Goal: Contribute content: Add original content to the website for others to see

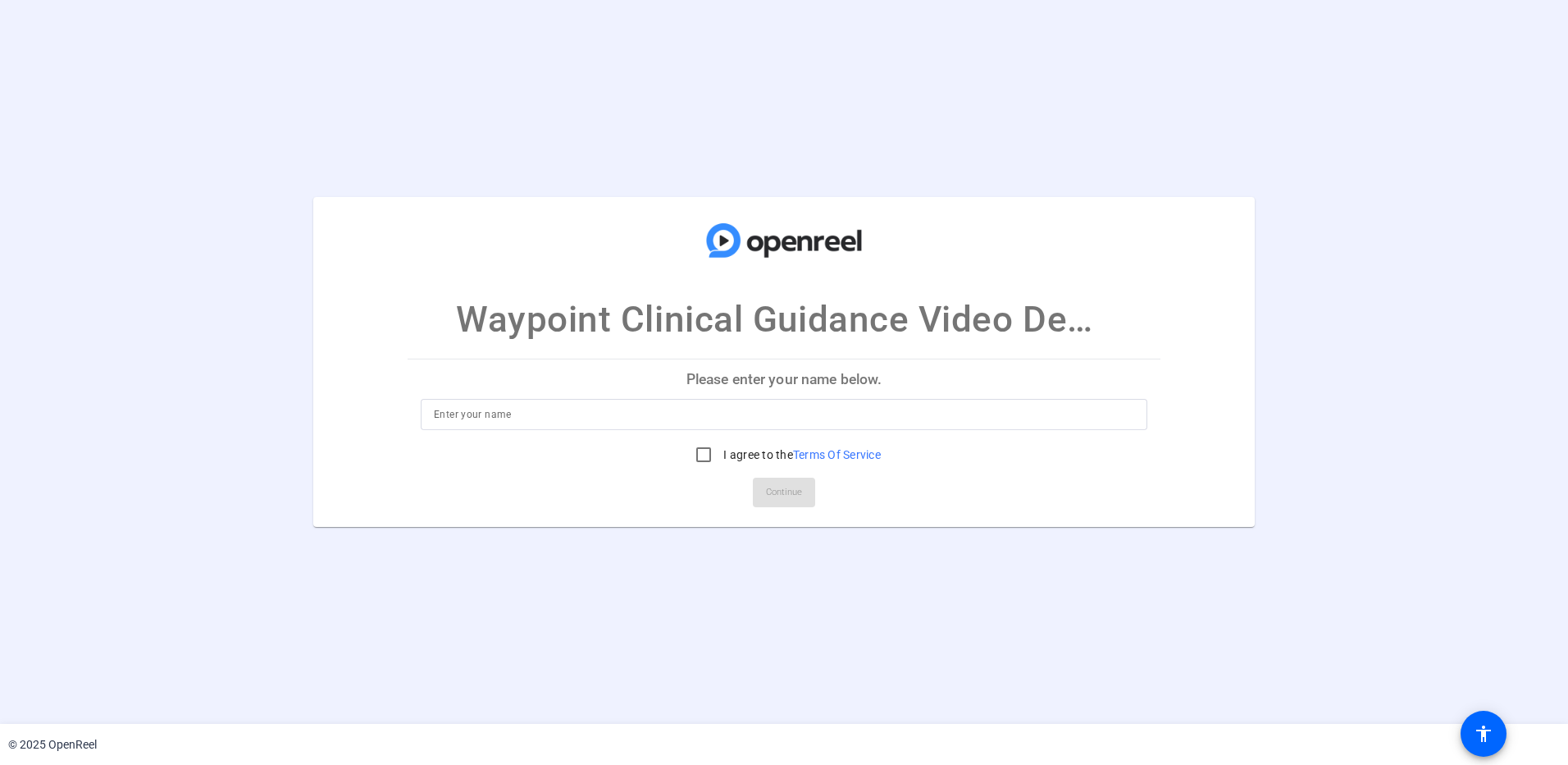
click at [559, 418] on input at bounding box center [784, 414] width 700 height 20
type input "Curt McCray"
click at [698, 458] on input "I agree to the Terms Of Service" at bounding box center [703, 455] width 33 height 33
checkbox input "true"
click at [770, 488] on span "Continue" at bounding box center [784, 492] width 36 height 25
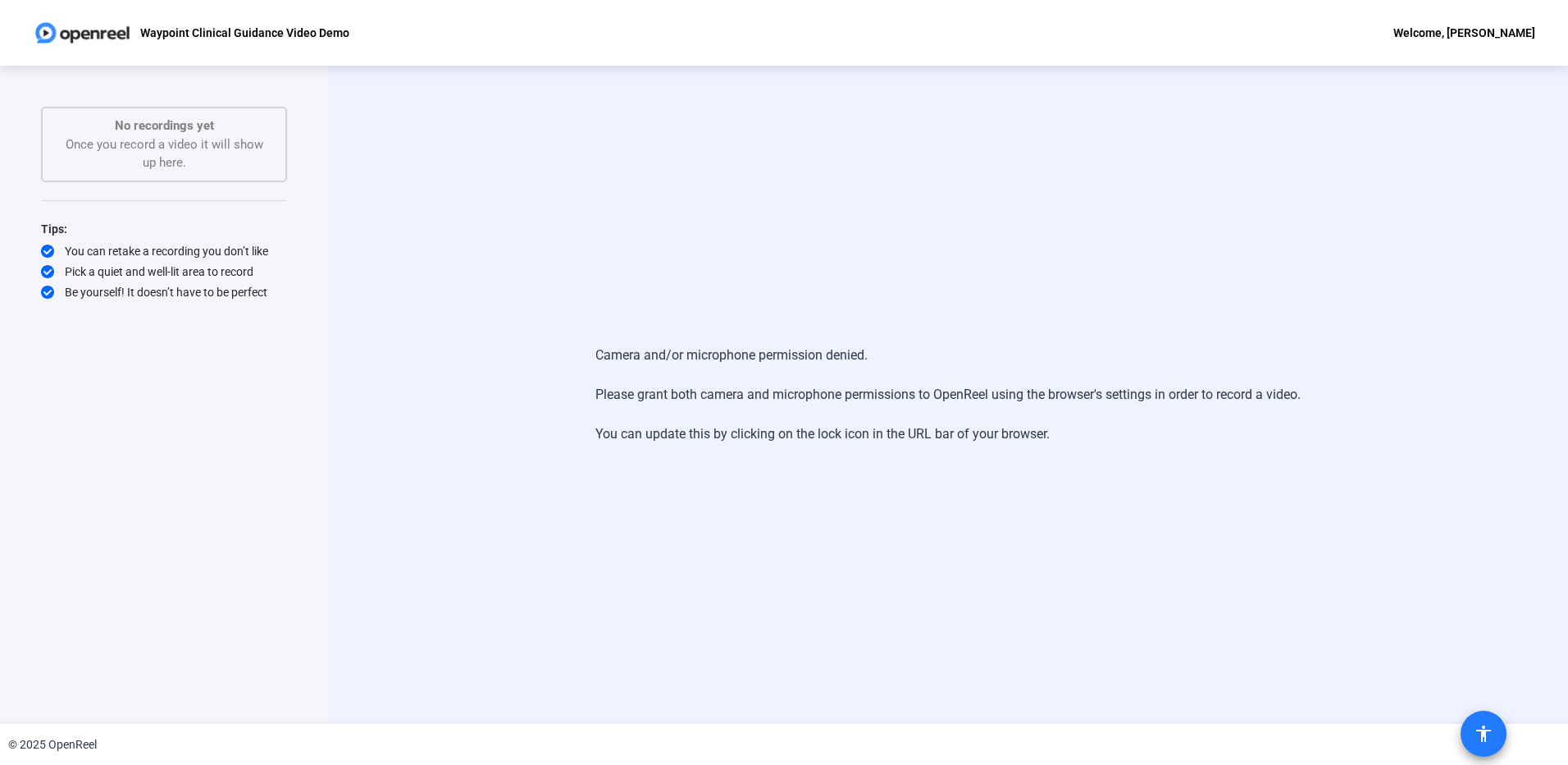
click at [1476, 731] on mat-icon "accessibility" at bounding box center [1483, 733] width 19 height 20
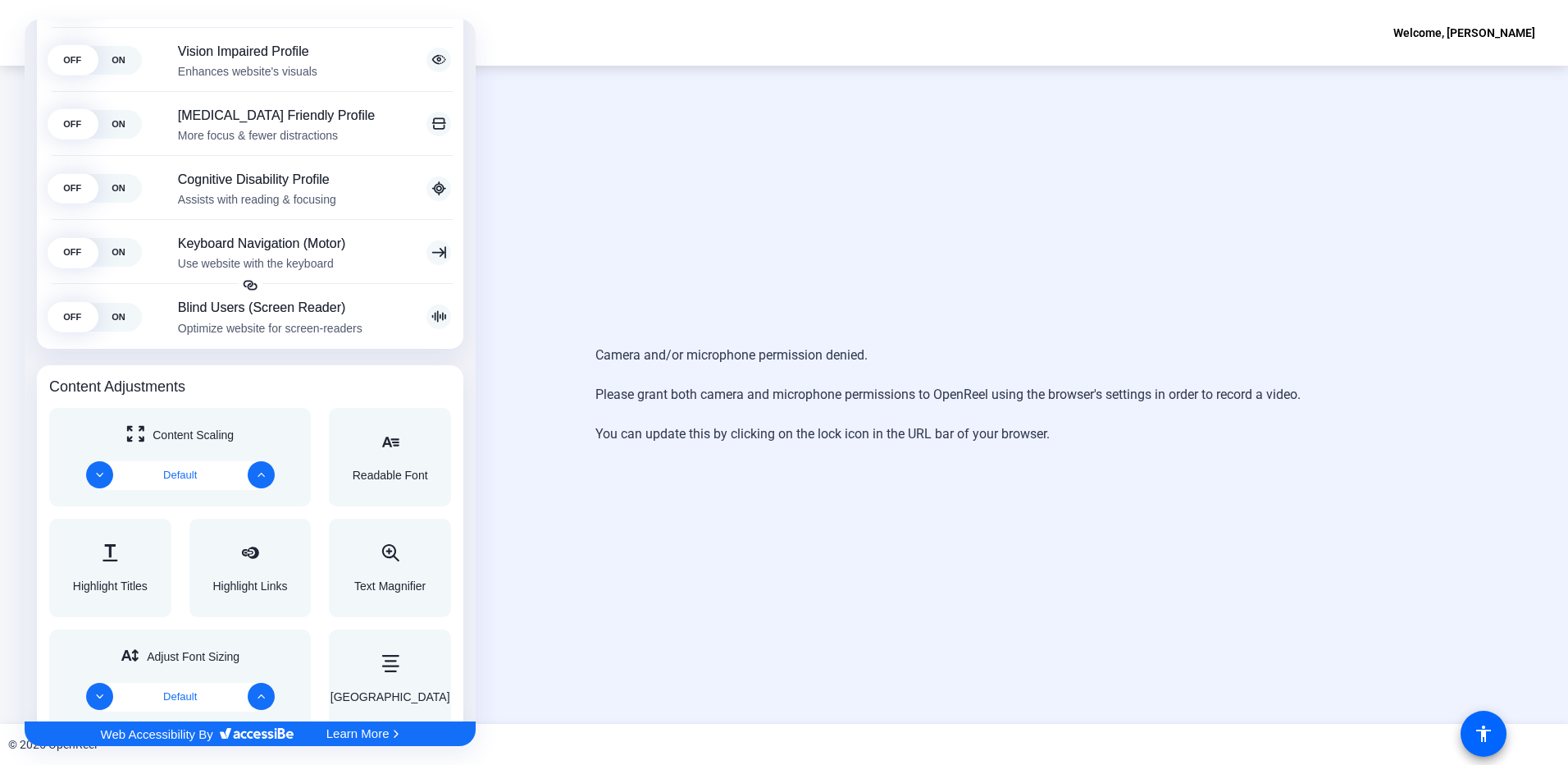
scroll to position [328, 0]
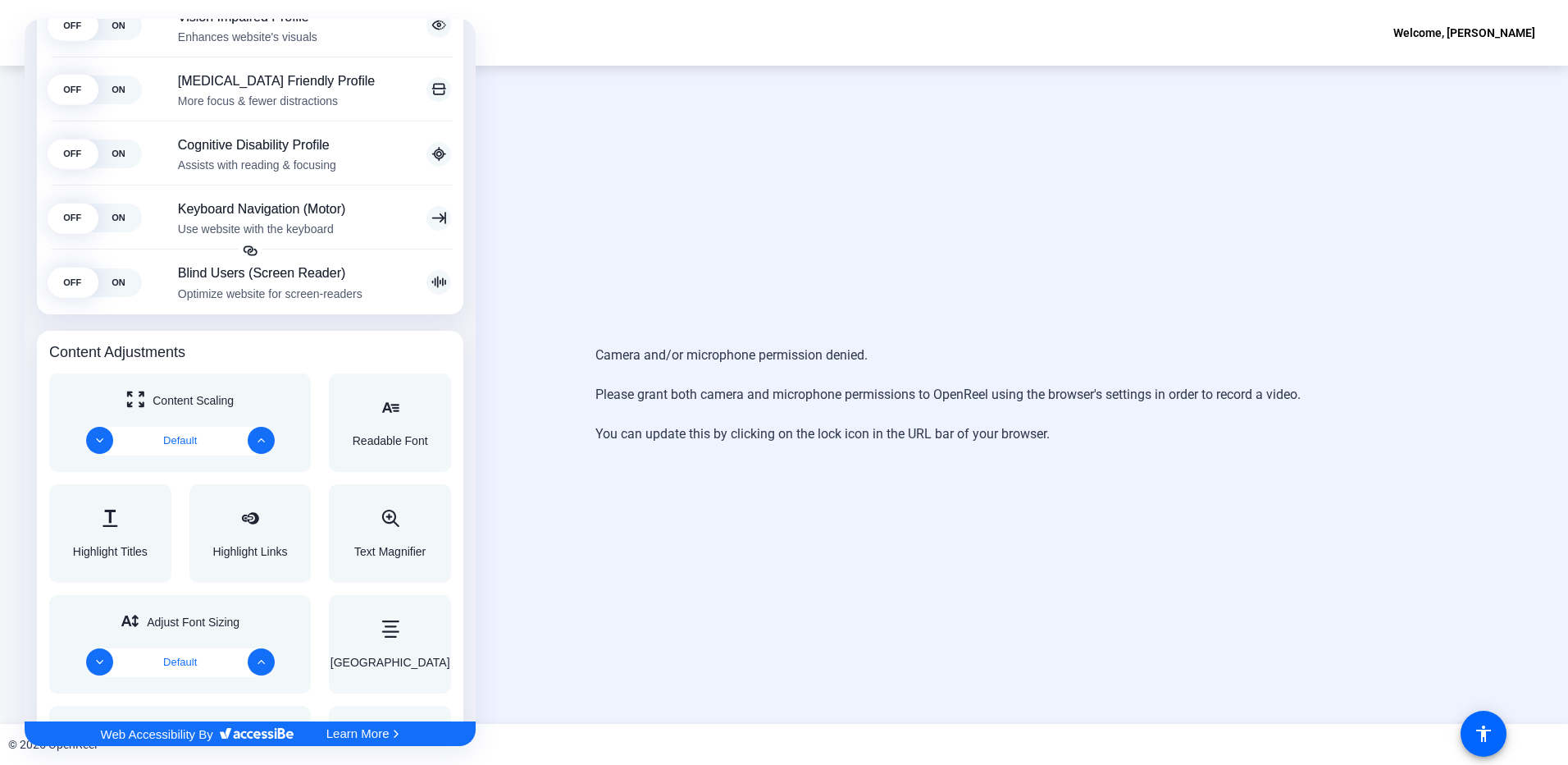
click at [598, 323] on div at bounding box center [784, 382] width 1568 height 765
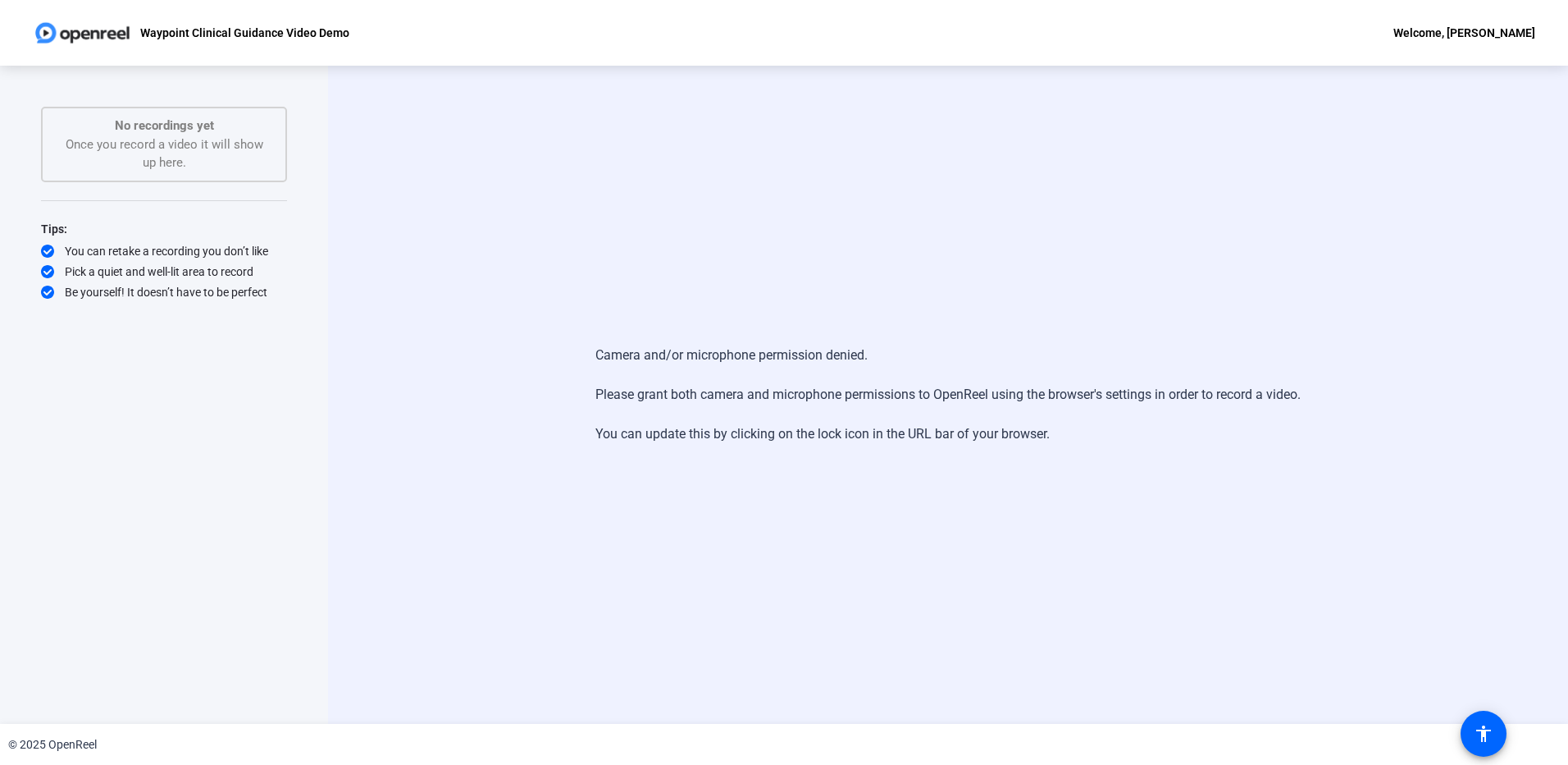
scroll to position [0, 0]
click at [552, 416] on div "Camera and/or microphone permission denied. Please grant both camera and microp…" at bounding box center [947, 394] width 1054 height 131
click at [316, 323] on div "Start Recording No recordings yet Once you record a video it will show up here.…" at bounding box center [164, 394] width 328 height 658
click at [141, 161] on div "No recordings yet Once you record a video it will show up here." at bounding box center [164, 144] width 210 height 56
click at [64, 35] on img at bounding box center [82, 32] width 99 height 33
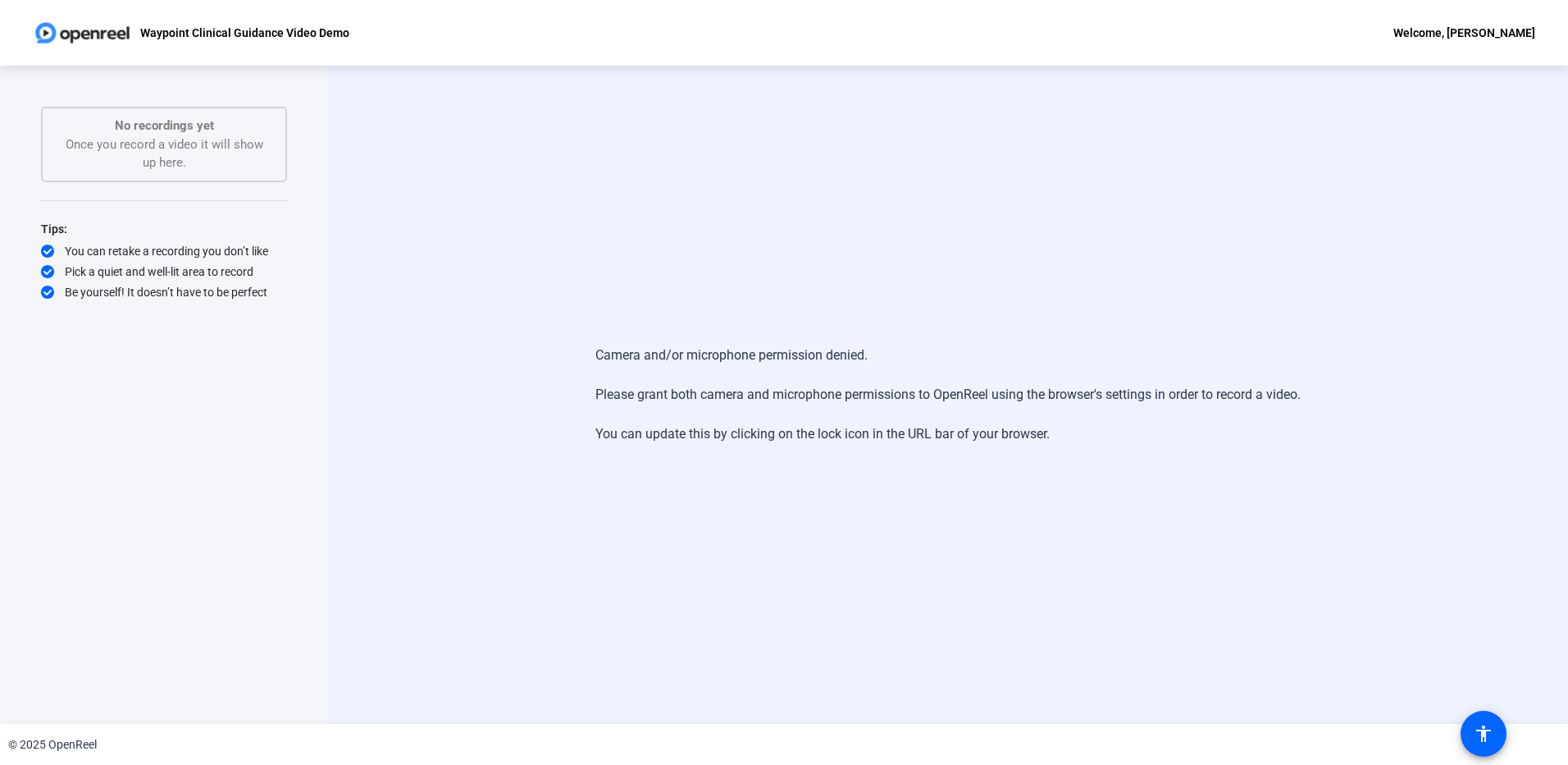
click at [186, 29] on p "Waypoint Clinical Guidance Video Demo" at bounding box center [244, 32] width 209 height 20
drag, startPoint x: 1405, startPoint y: 2, endPoint x: 1144, endPoint y: 566, distance: 621.5
click at [1144, 565] on div "Camera and/or microphone permission denied. Please grant both camera and microp…" at bounding box center [948, 394] width 1240 height 658
click at [414, 317] on div "Camera and/or microphone permission denied. Please grant both camera and microp…" at bounding box center [948, 394] width 1240 height 658
click at [416, 405] on div "Camera and/or microphone permission denied. Please grant both camera and microp…" at bounding box center [948, 394] width 1240 height 658
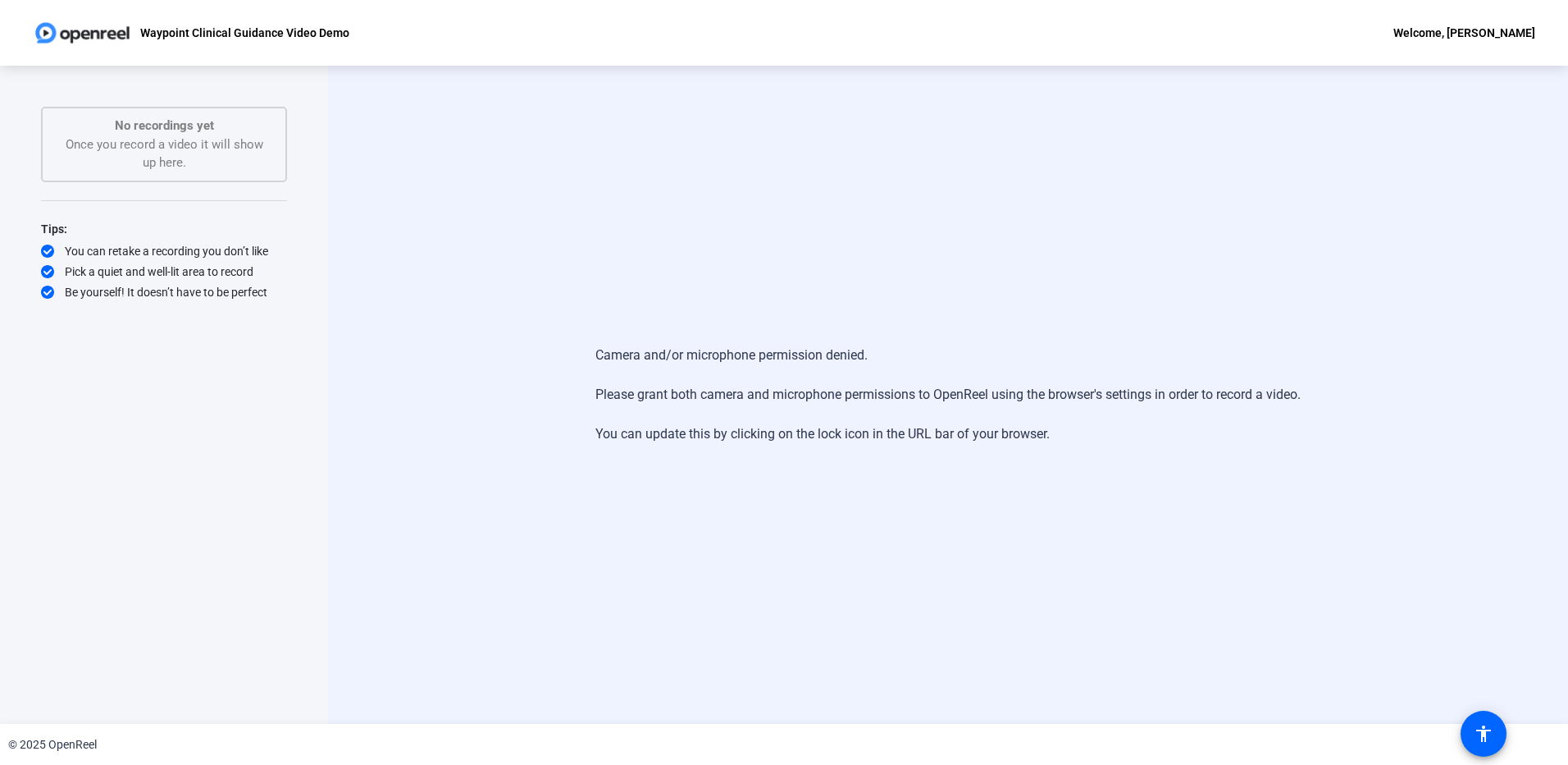
click at [445, 355] on div "Camera and/or microphone permission denied. Please grant both camera and microp…" at bounding box center [947, 394] width 1054 height 131
click at [1096, 188] on div "Camera and/or microphone permission denied. Please grant both camera and microp…" at bounding box center [948, 394] width 1240 height 658
click at [1477, 725] on mat-icon "accessibility" at bounding box center [1483, 733] width 19 height 20
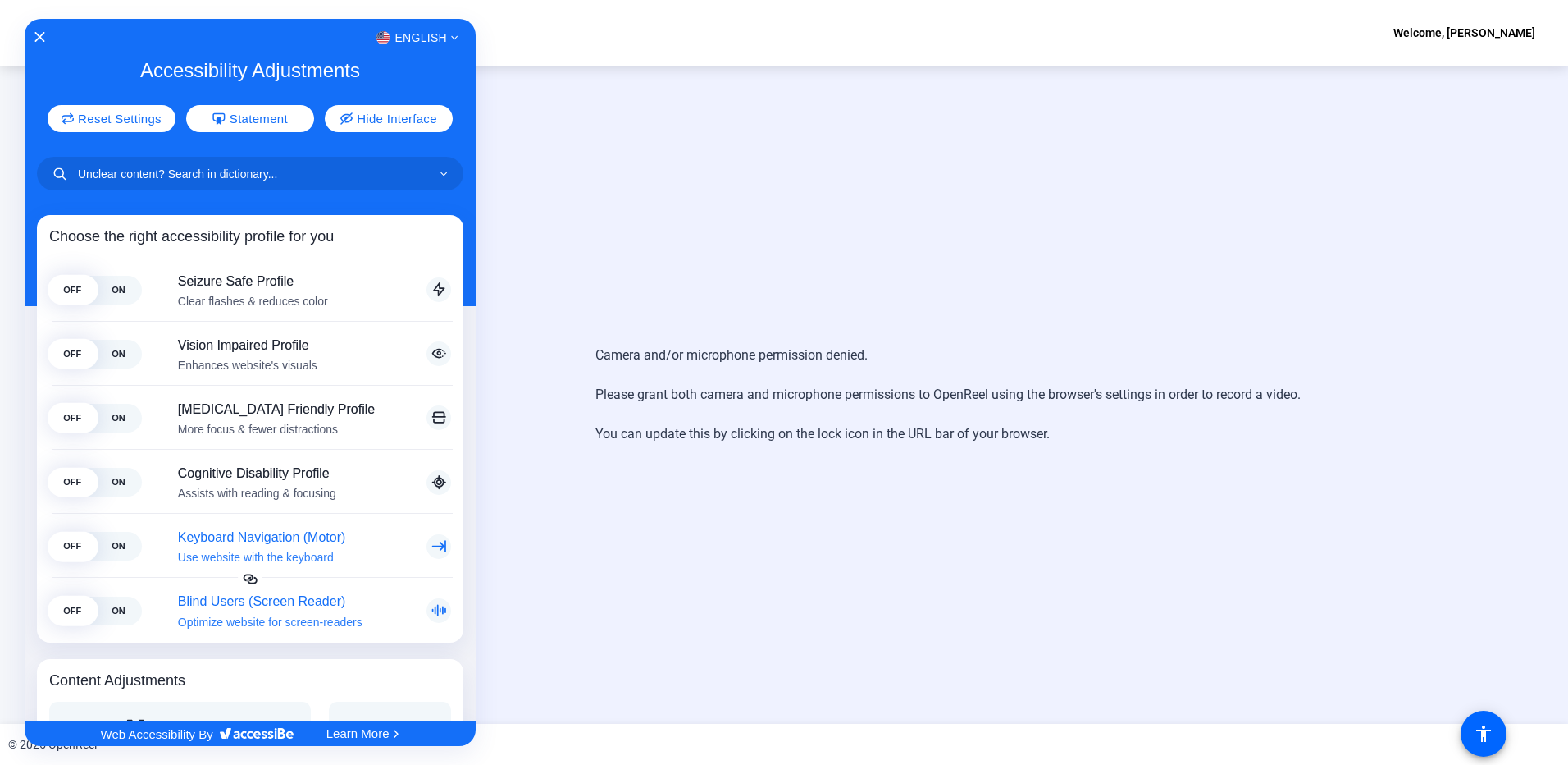
drag, startPoint x: 120, startPoint y: 567, endPoint x: 151, endPoint y: 630, distance: 70.2
click at [151, 630] on div "OFF ON Seizure Safe Profile Clear flashes & reduces color This profile enables …" at bounding box center [250, 450] width 402 height 384
click at [38, 33] on icon "Close Accessibility Interface" at bounding box center [40, 37] width 12 height 12
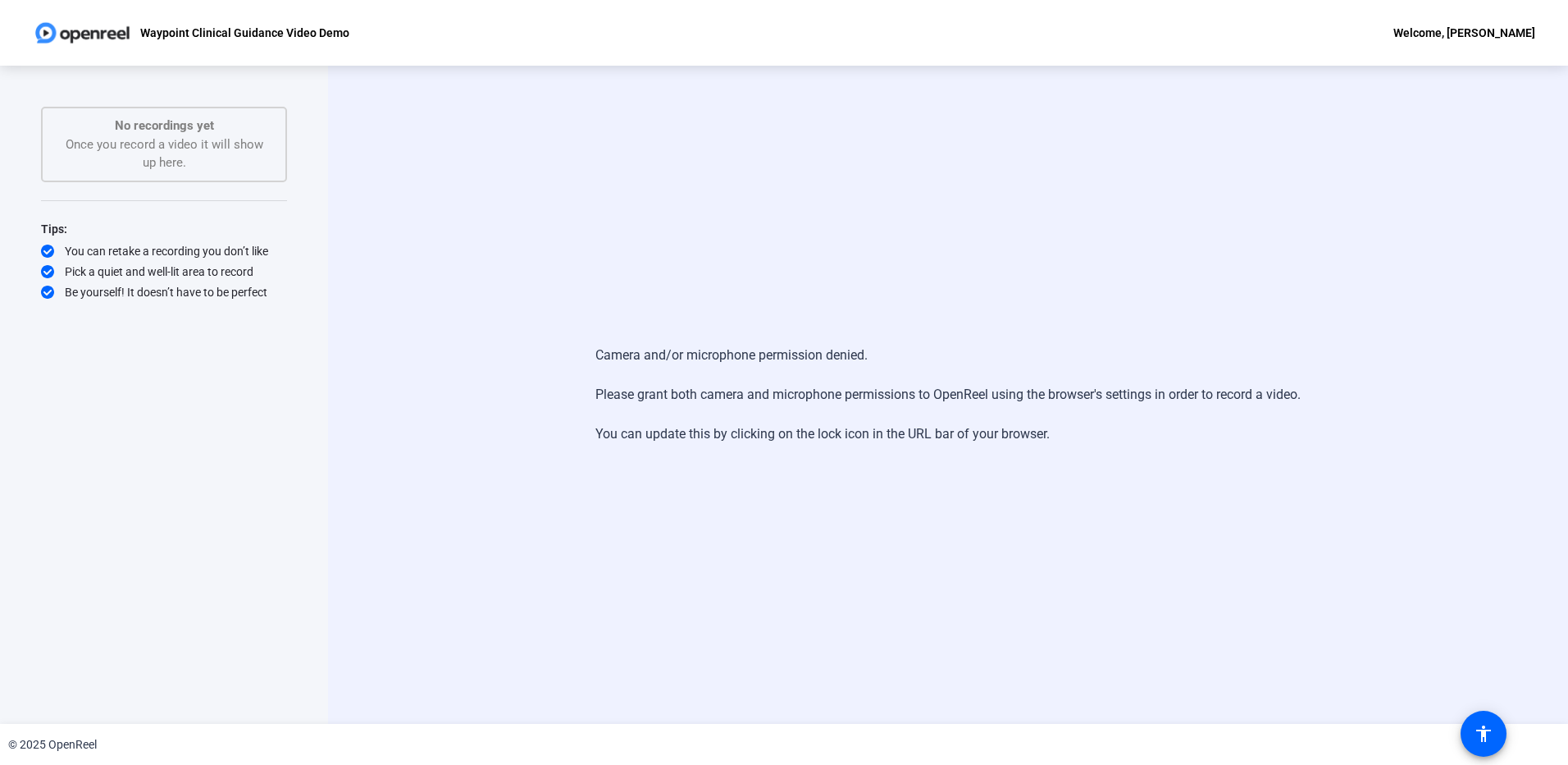
click at [558, 265] on div "Camera and/or microphone permission denied. Please grant both camera and microp…" at bounding box center [948, 394] width 1240 height 658
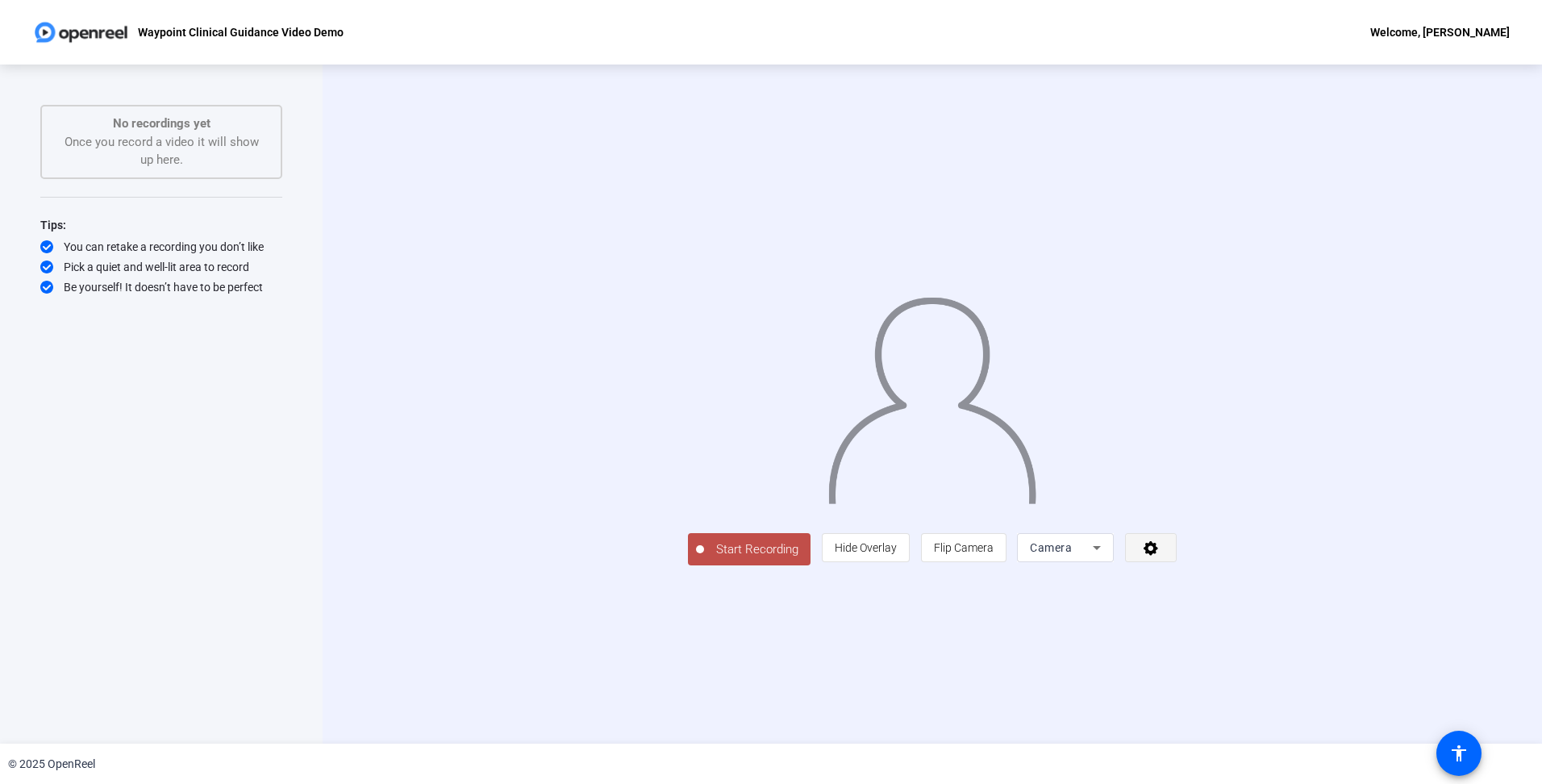
click at [1176, 567] on span at bounding box center [1151, 547] width 50 height 38
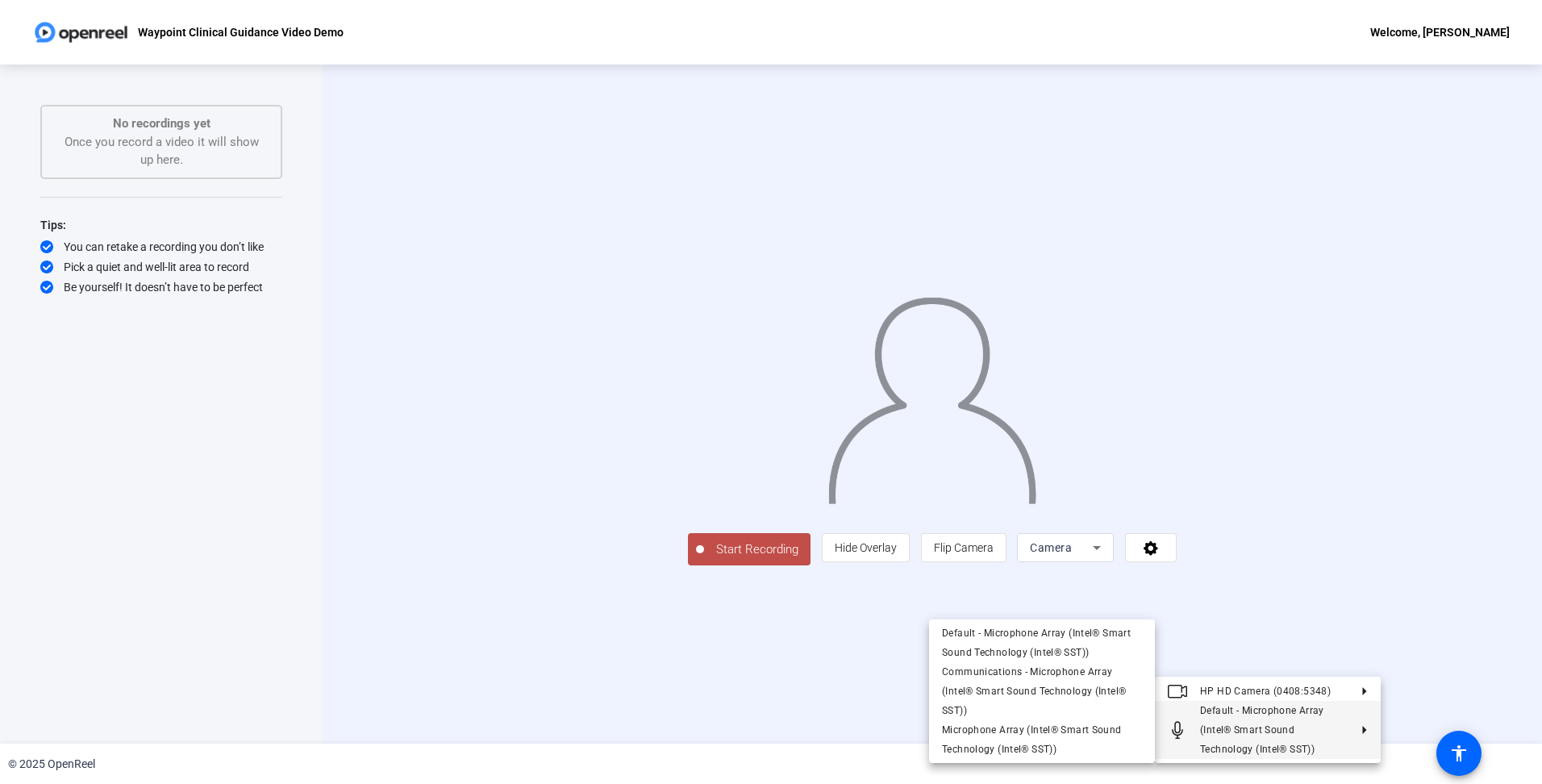
click at [820, 702] on div at bounding box center [771, 392] width 1542 height 784
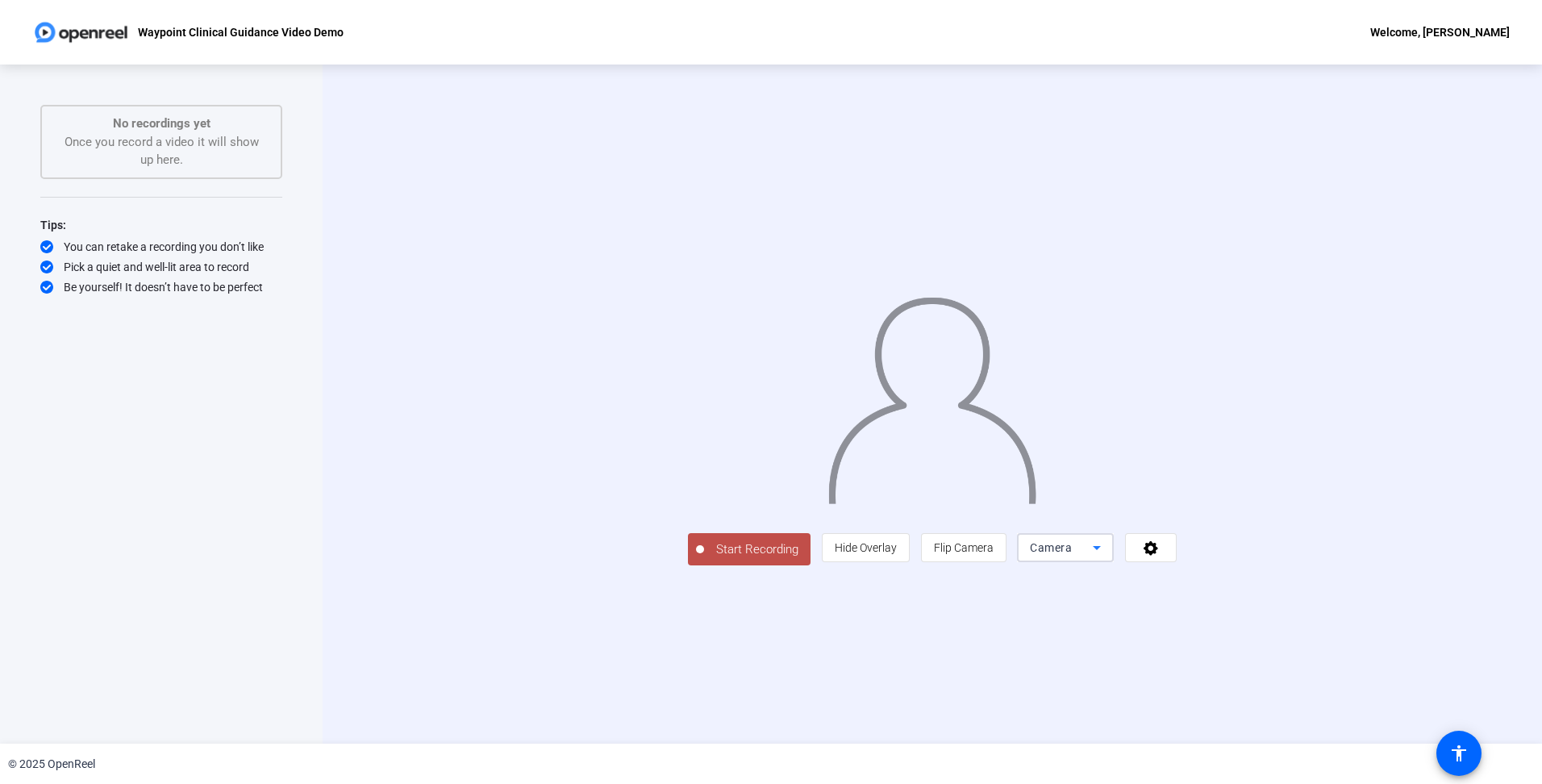
click at [1107, 557] on icon at bounding box center [1096, 547] width 19 height 19
click at [1274, 582] on mat-option "Screen" at bounding box center [1269, 579] width 97 height 32
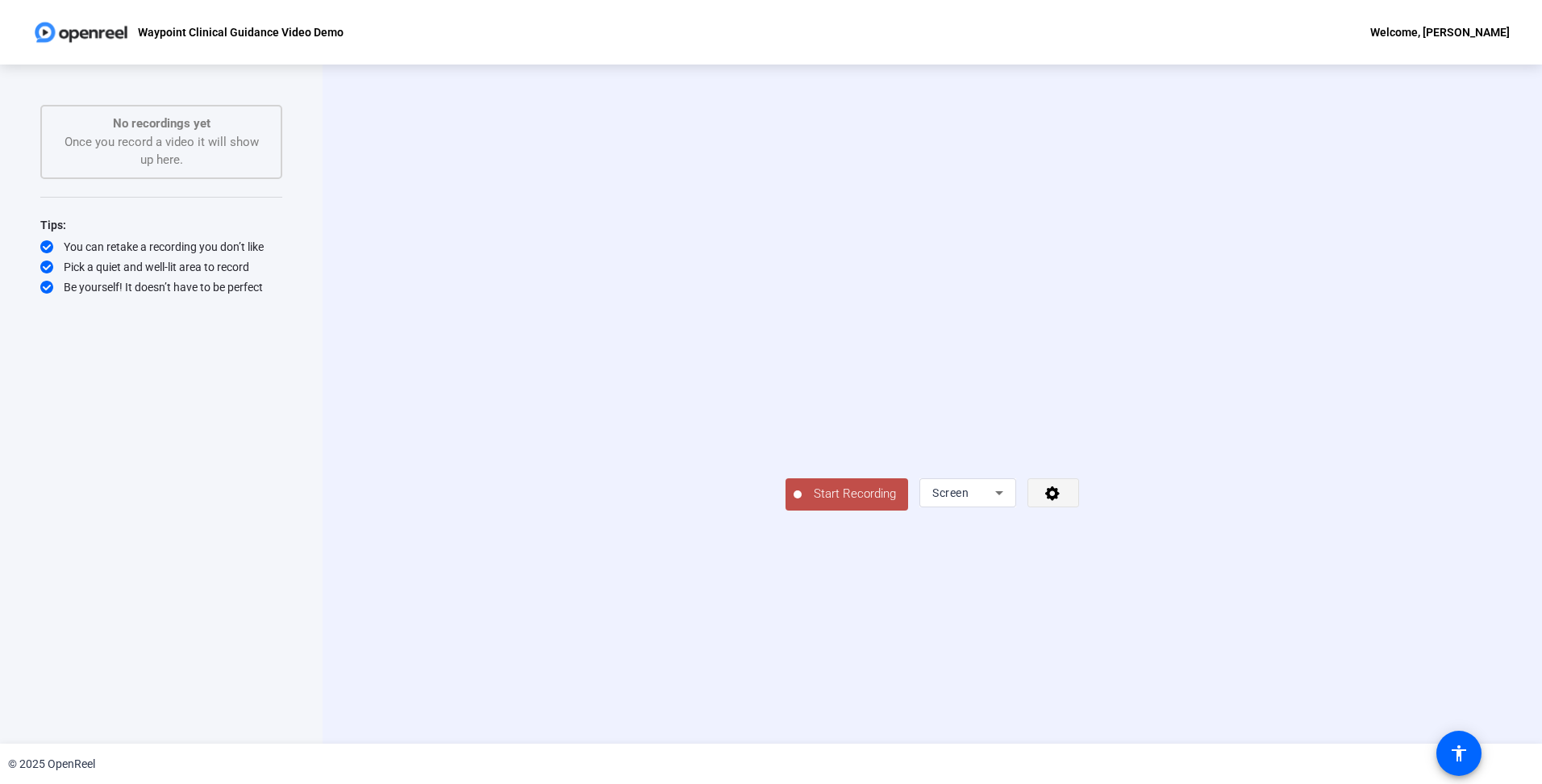
click at [1079, 512] on span at bounding box center [1054, 492] width 50 height 38
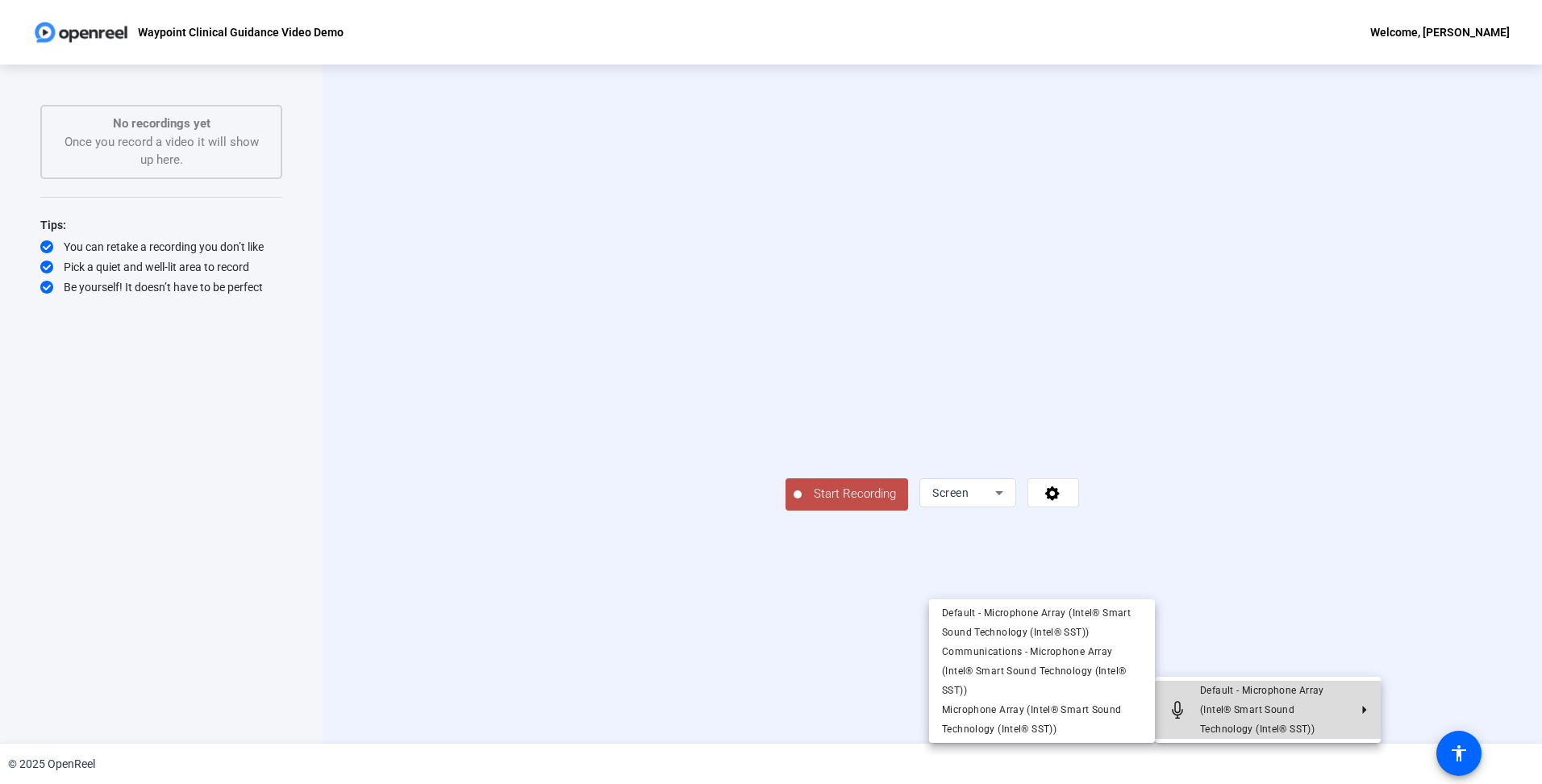
click at [1294, 715] on span "Default - Microphone Array (Intel® Smart Sound Technology (Intel® SST))" at bounding box center [1274, 710] width 148 height 58
click at [1442, 681] on div at bounding box center [771, 392] width 1542 height 784
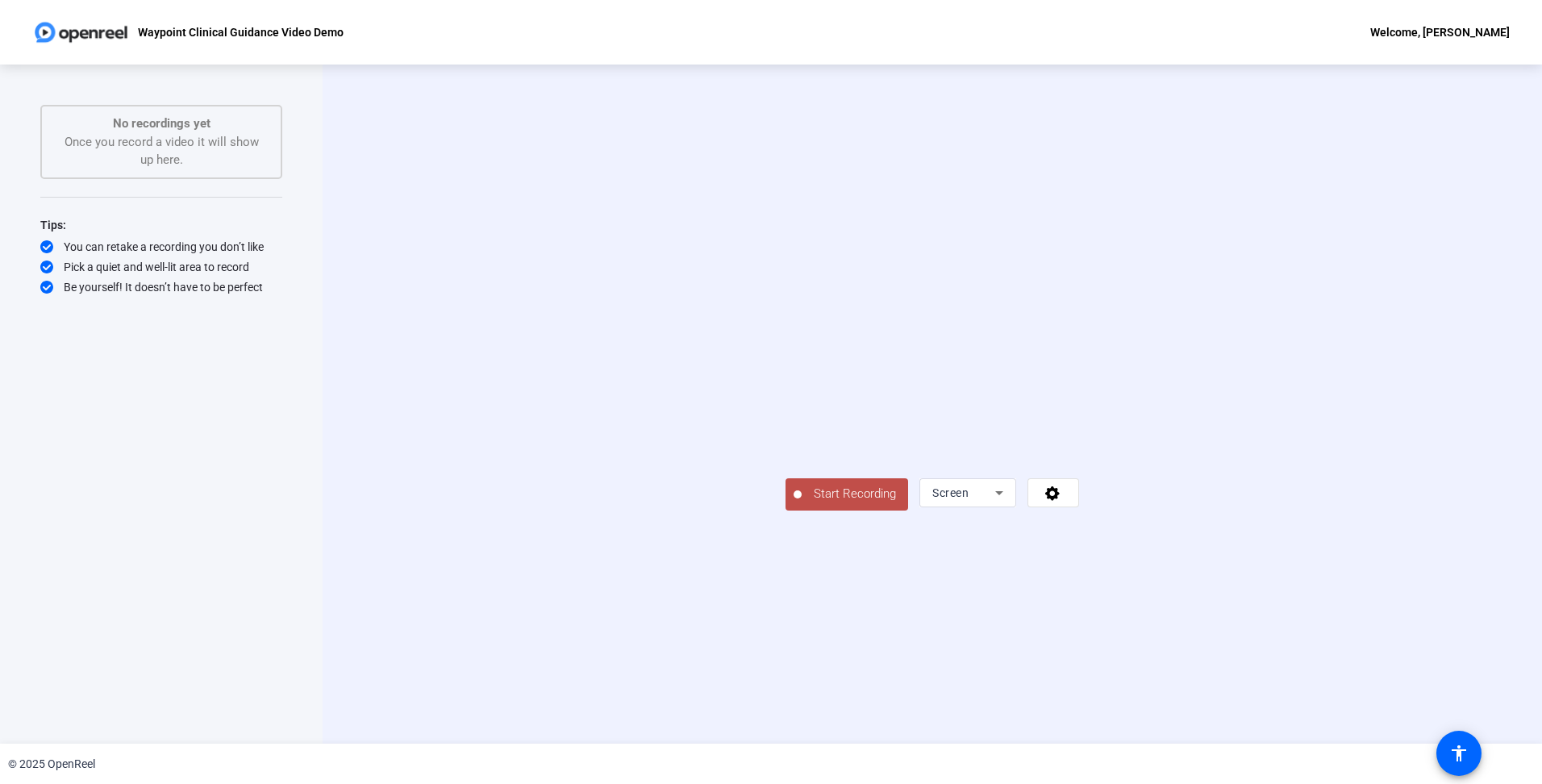
drag, startPoint x: 439, startPoint y: 437, endPoint x: 557, endPoint y: 376, distance: 132.8
click at [440, 437] on div "Start Recording Screen" at bounding box center [931, 403] width 1036 height 212
drag, startPoint x: 1258, startPoint y: 27, endPoint x: 1218, endPoint y: 54, distance: 48.3
click at [1218, 54] on div "Waypoint Clinical Guidance Video Demo Welcome, Curt McCray" at bounding box center [771, 32] width 1542 height 64
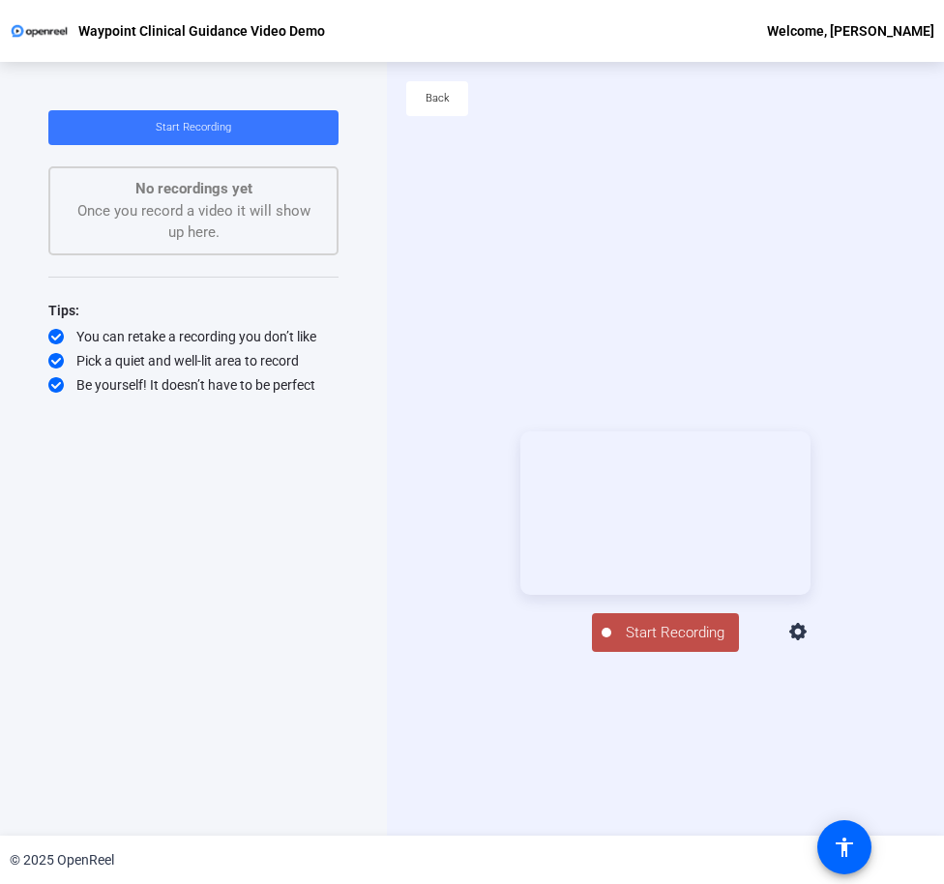
click at [681, 644] on span "Start Recording" at bounding box center [676, 633] width 128 height 22
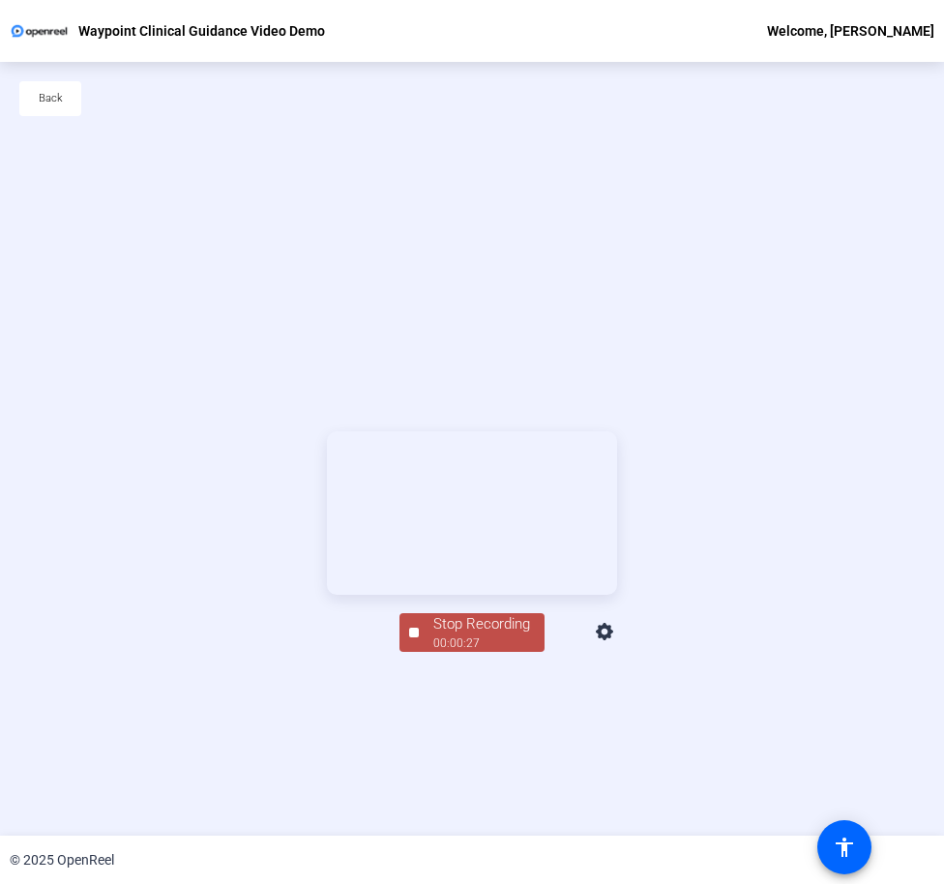
click at [494, 652] on div "00:00:27" at bounding box center [482, 643] width 97 height 17
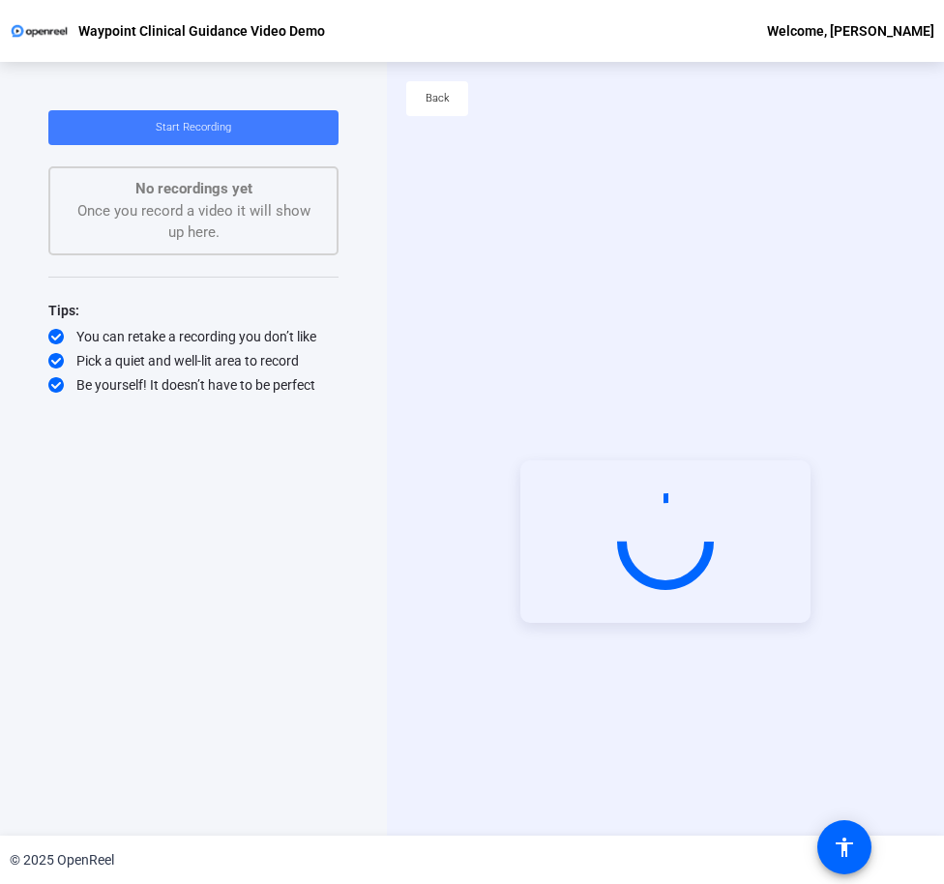
click at [215, 125] on span "Start Recording" at bounding box center [193, 127] width 75 height 13
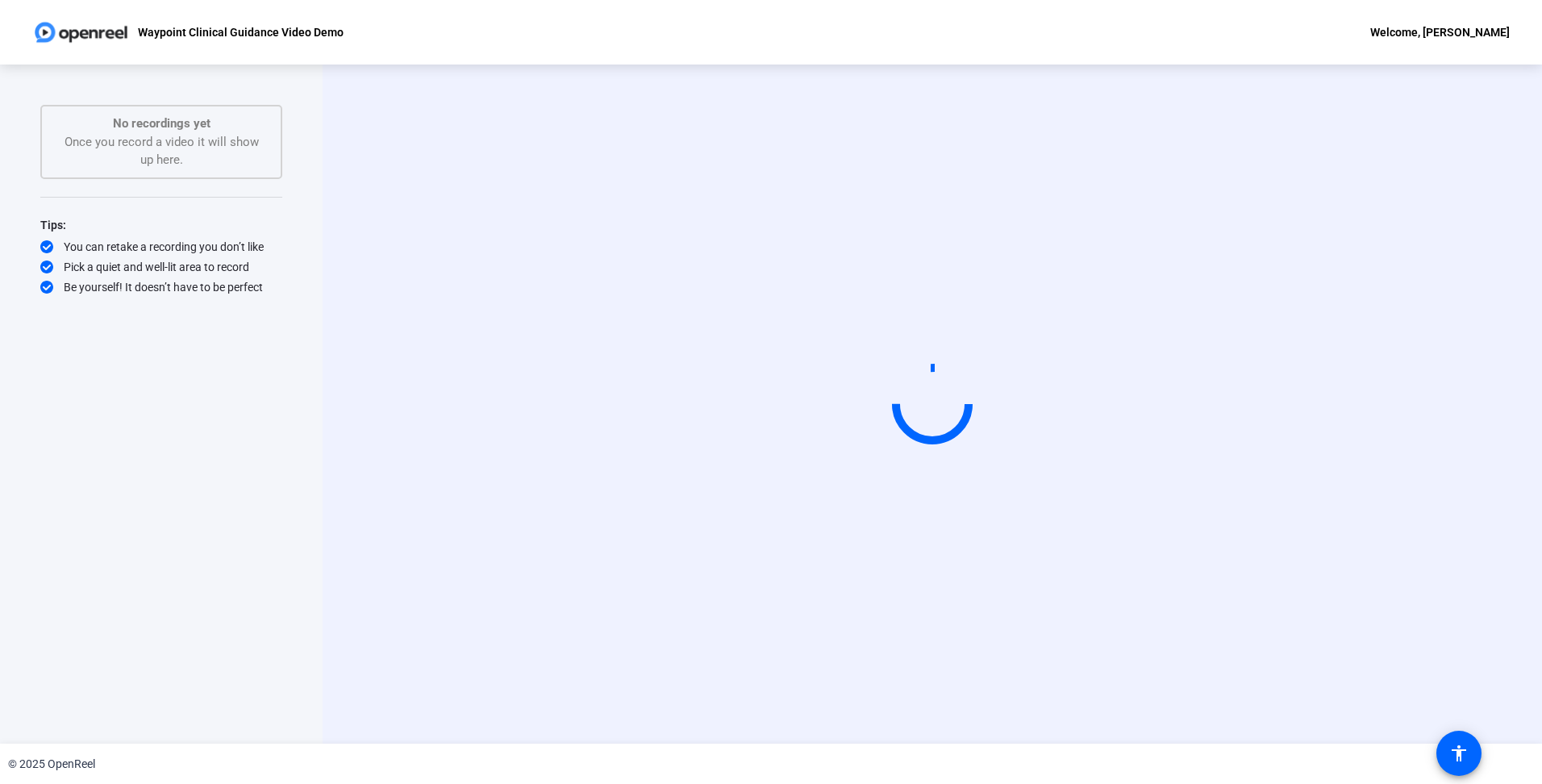
click at [156, 137] on div "No recordings yet Once you record a video it will show up here." at bounding box center [162, 142] width 207 height 55
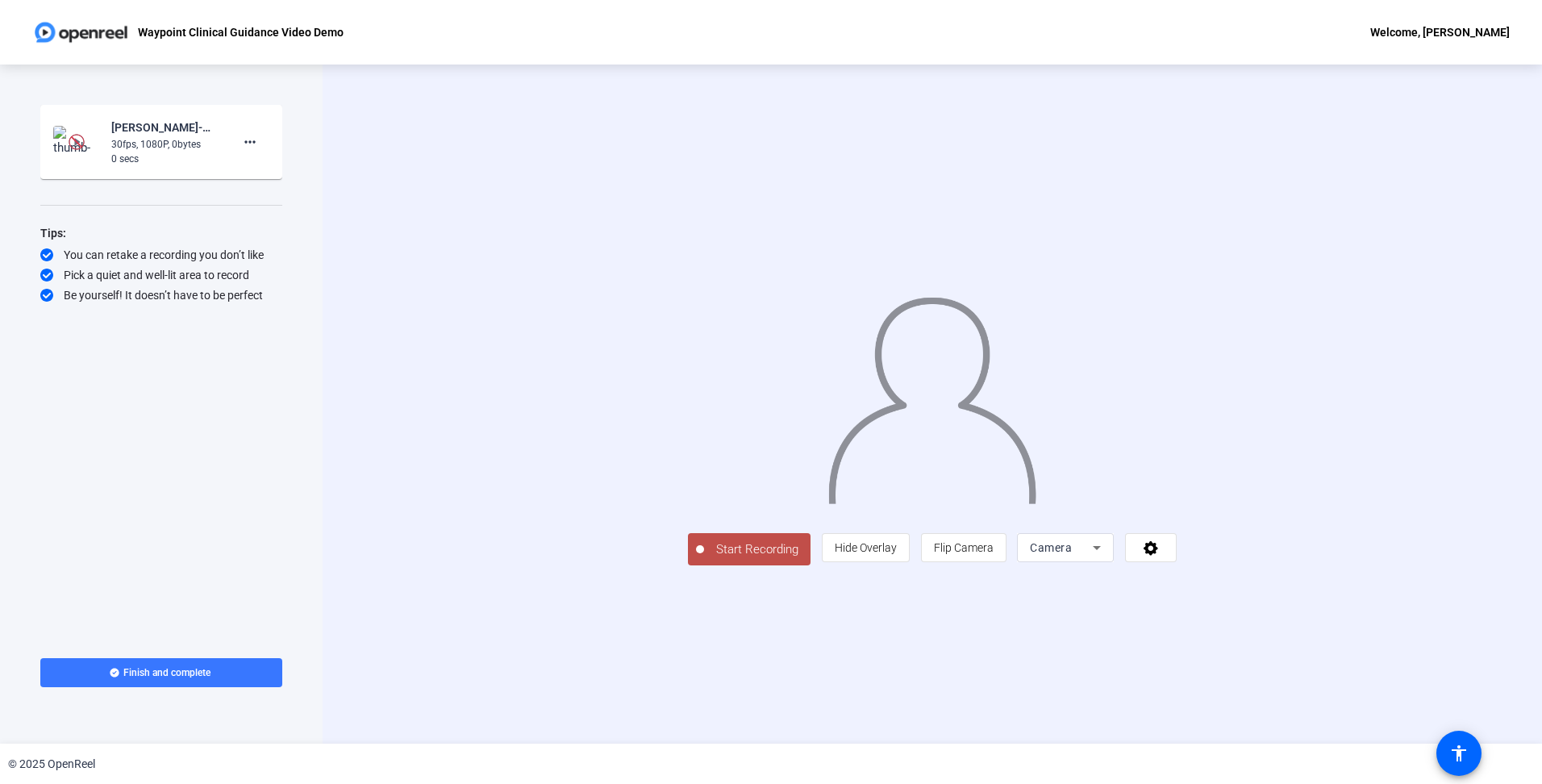
click at [1093, 557] on div "Camera" at bounding box center [1061, 547] width 63 height 19
click at [1257, 587] on span "Screen" at bounding box center [1243, 579] width 31 height 19
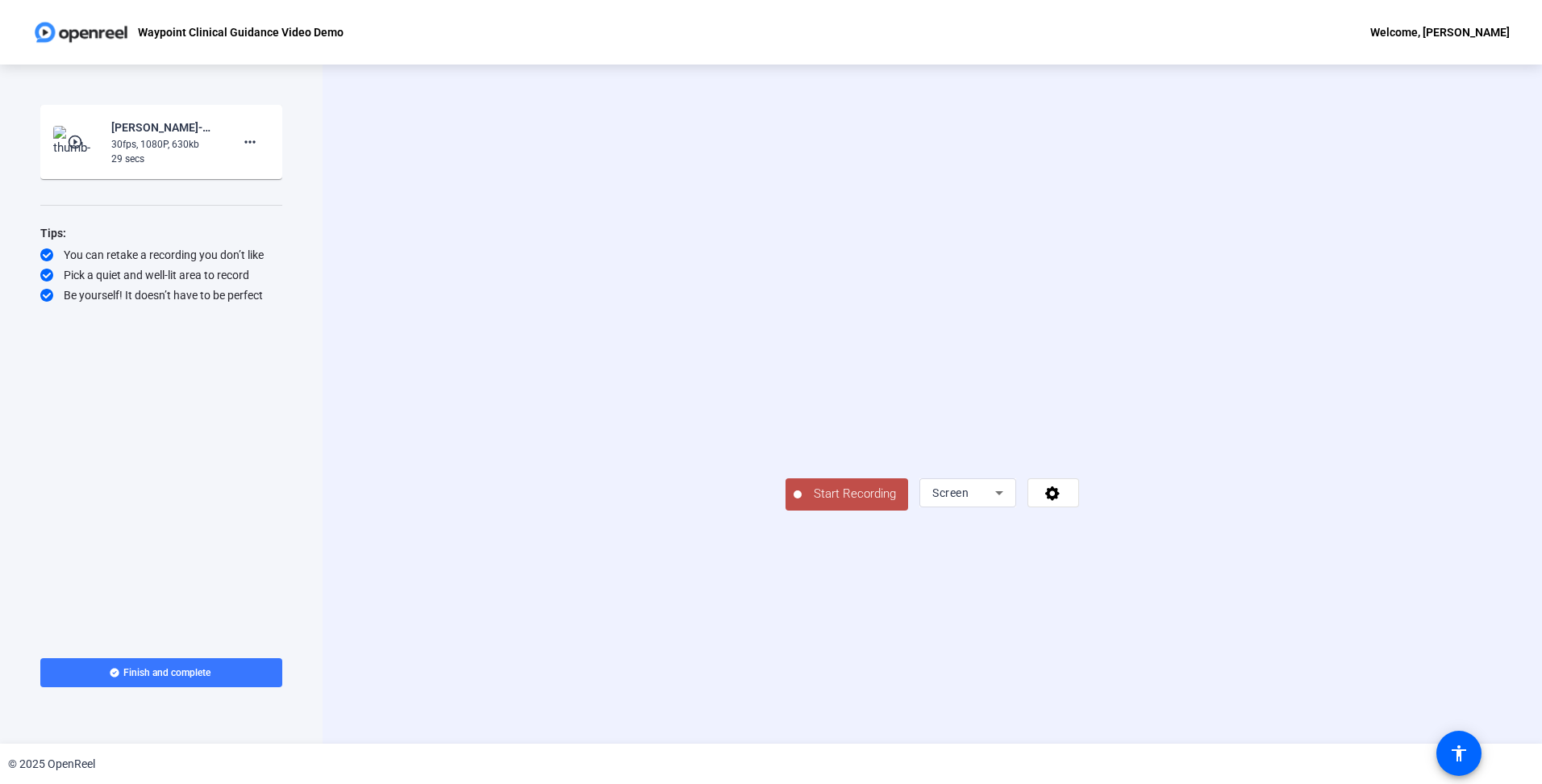
click at [73, 143] on mat-icon "play_circle_outline" at bounding box center [76, 142] width 19 height 16
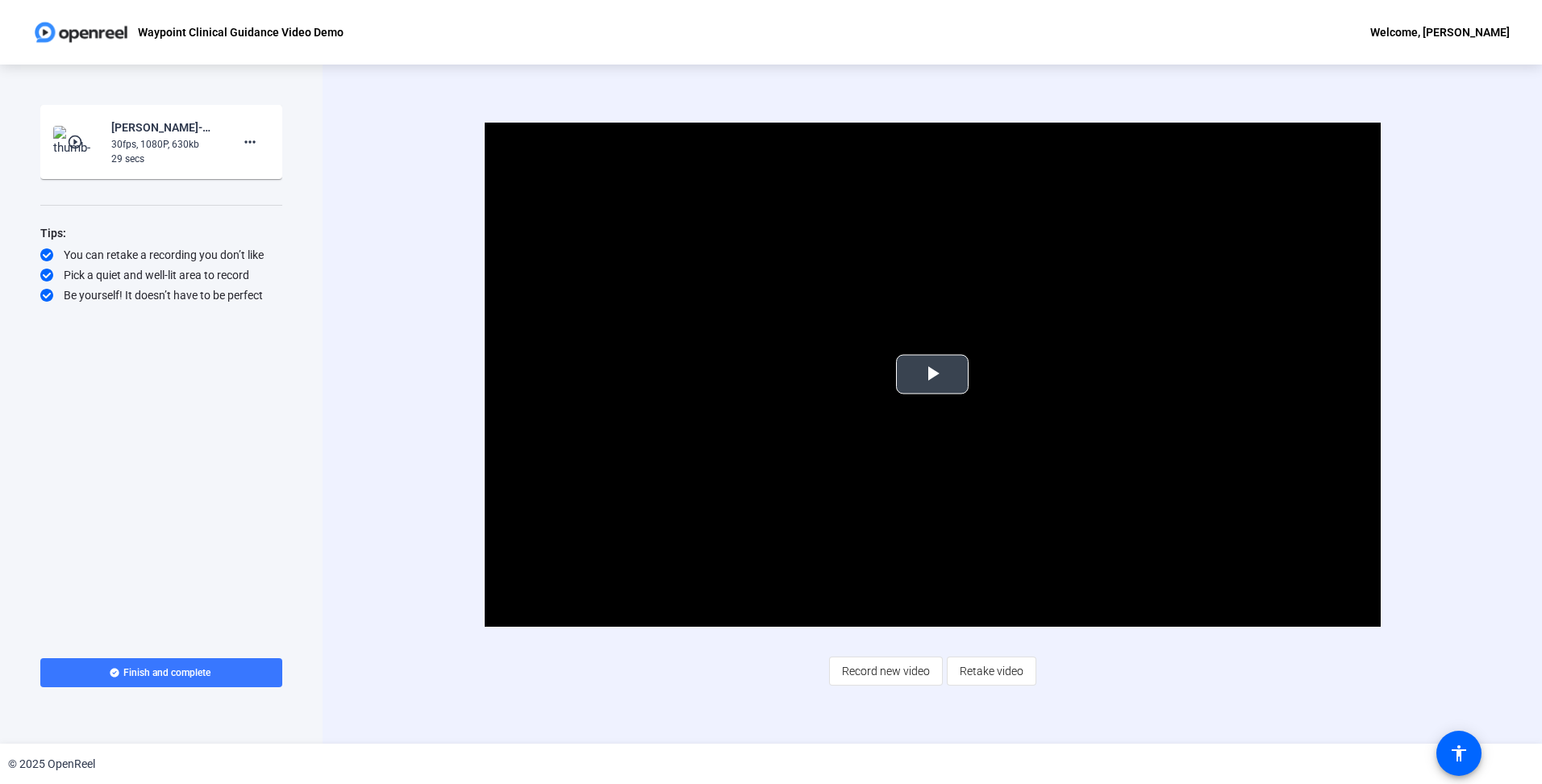
click at [933, 374] on span "Video Player" at bounding box center [933, 374] width 0 height 0
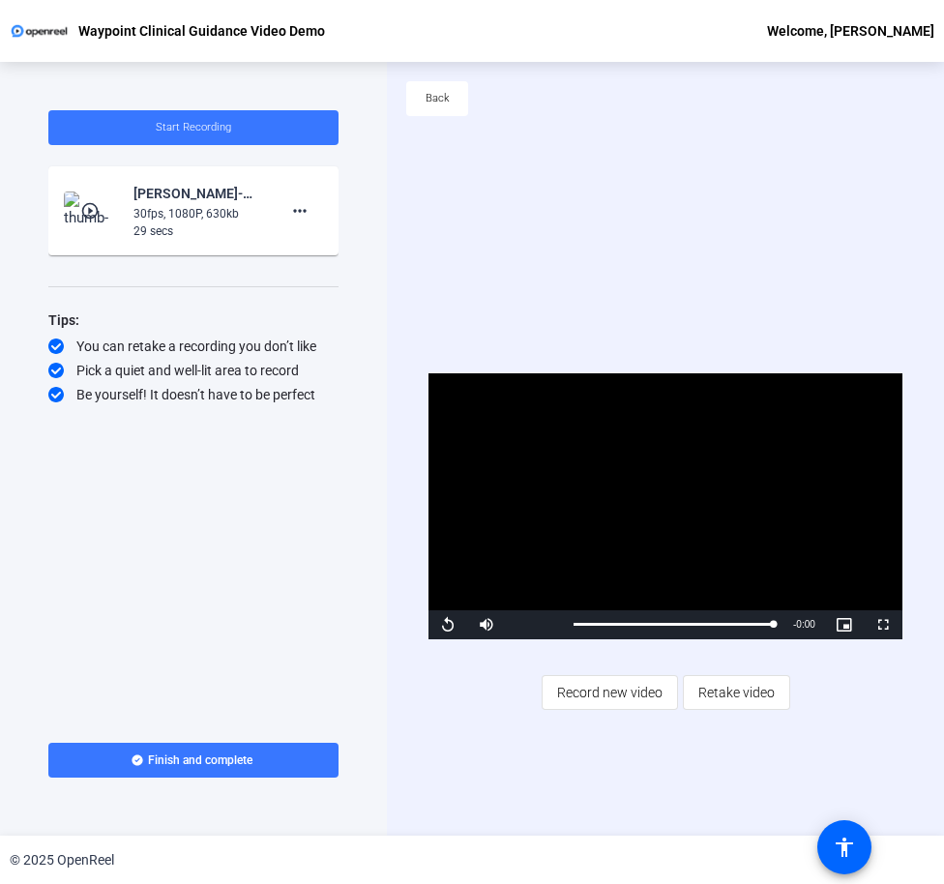
click at [656, 280] on div "Video Player is loading. Play Video Replay Mute Current Time 0:28 / Duration 0:…" at bounding box center [665, 542] width 557 height 774
click at [630, 703] on span "Record new video" at bounding box center [609, 692] width 105 height 37
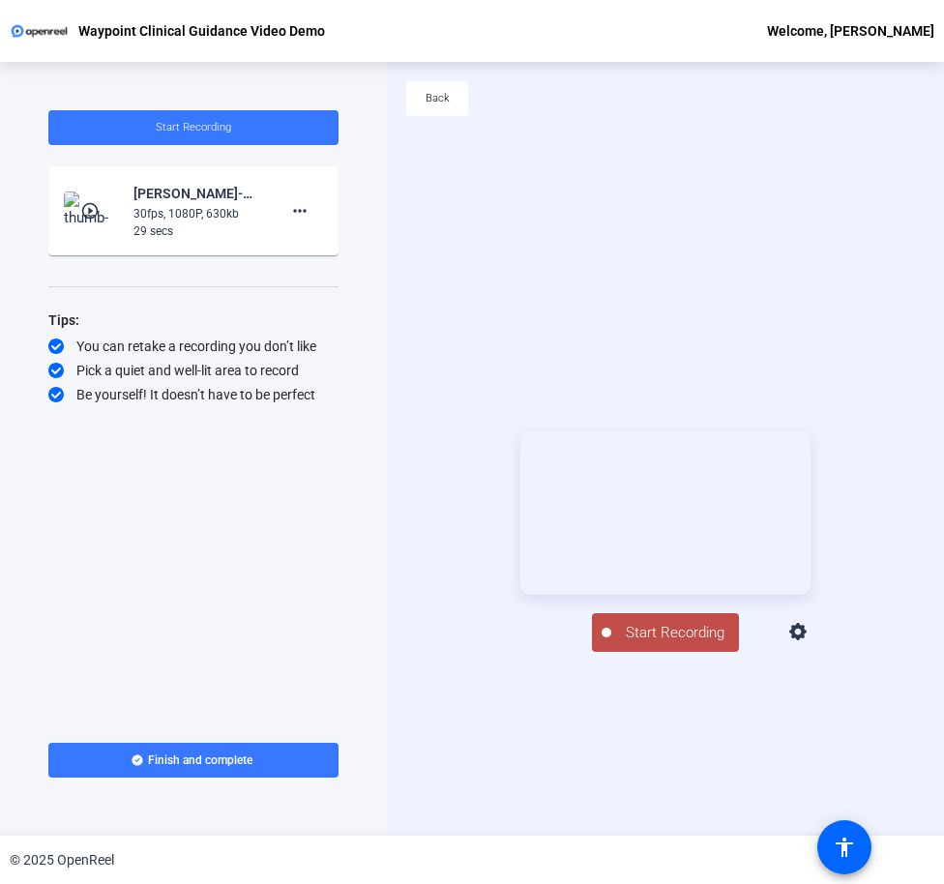
click at [679, 644] on span "Start Recording" at bounding box center [676, 633] width 128 height 22
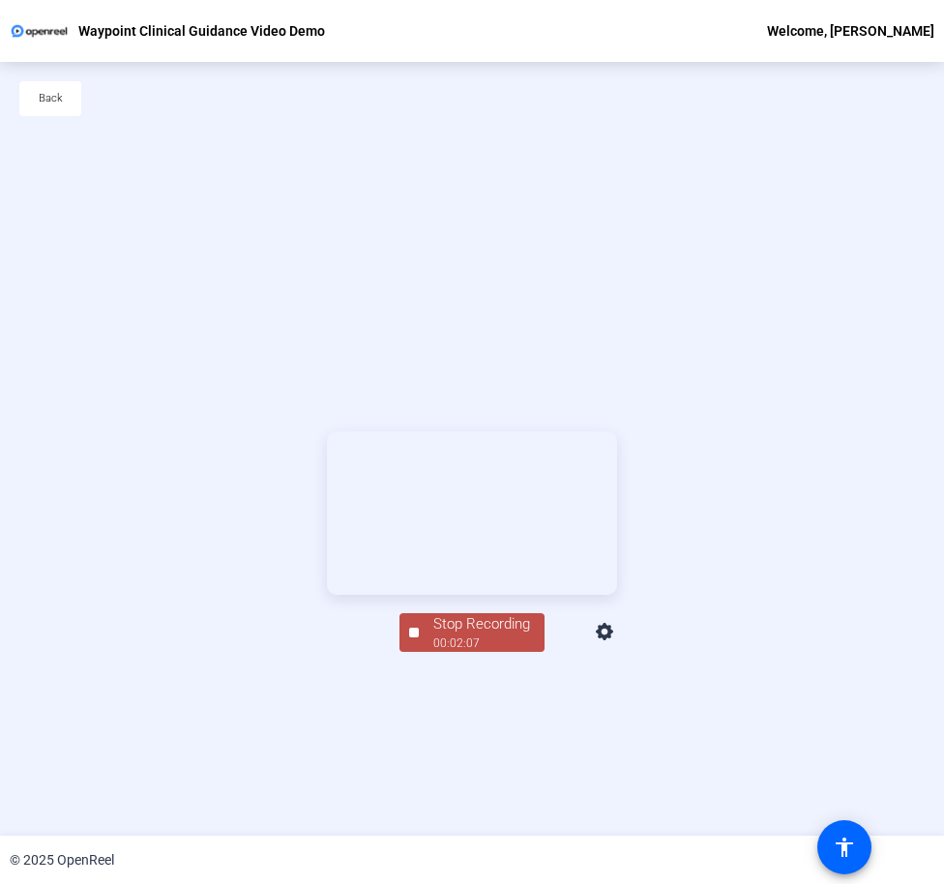
click at [434, 653] on span "Stop Recording 00:02:07" at bounding box center [482, 634] width 126 height 40
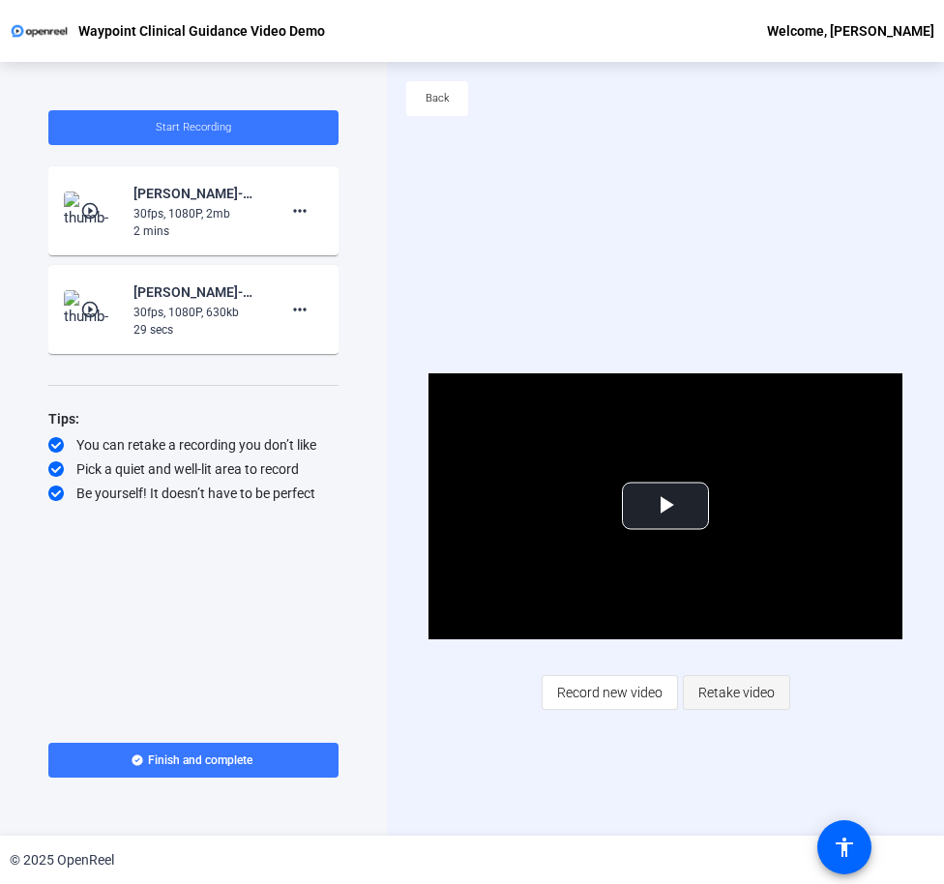
click at [708, 685] on span "Retake video" at bounding box center [737, 692] width 76 height 37
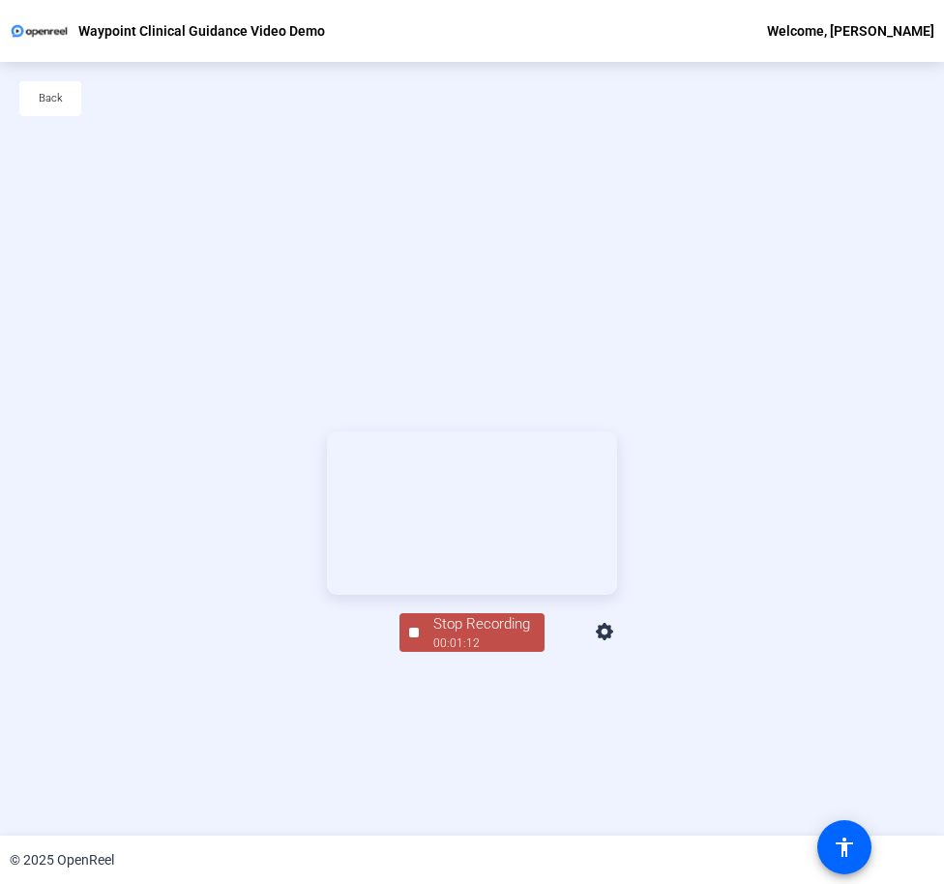
click at [436, 636] on div "Stop Recording" at bounding box center [482, 625] width 97 height 22
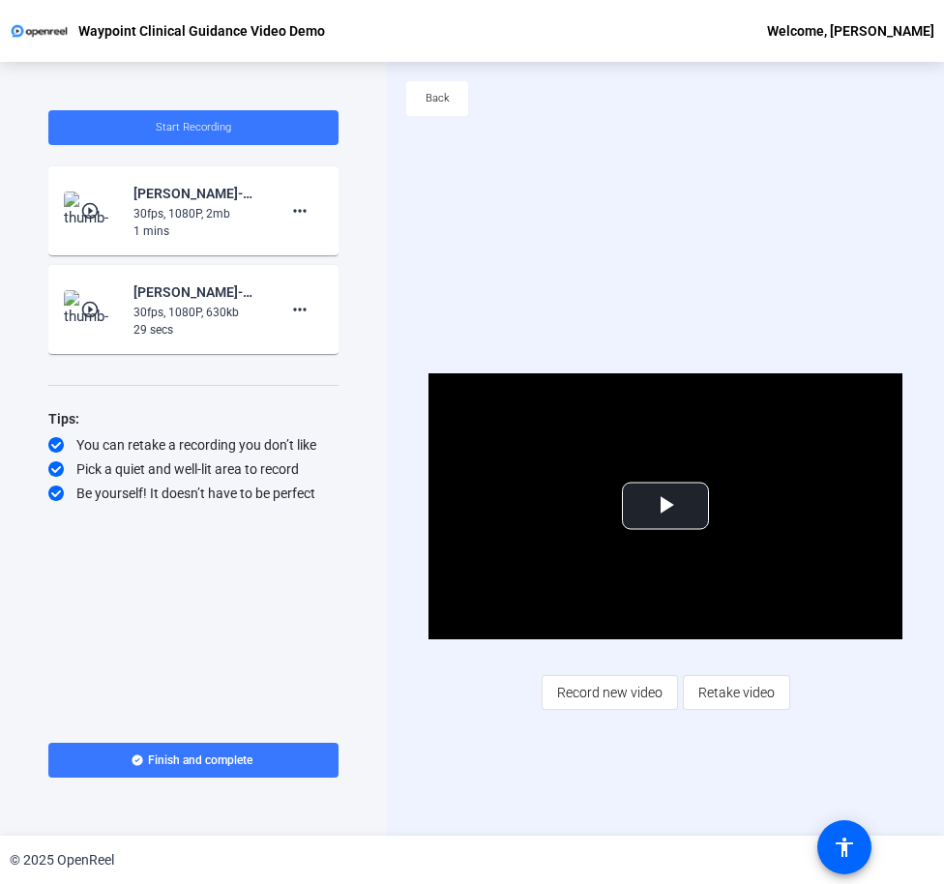
click at [714, 693] on span "Retake video" at bounding box center [737, 692] width 76 height 37
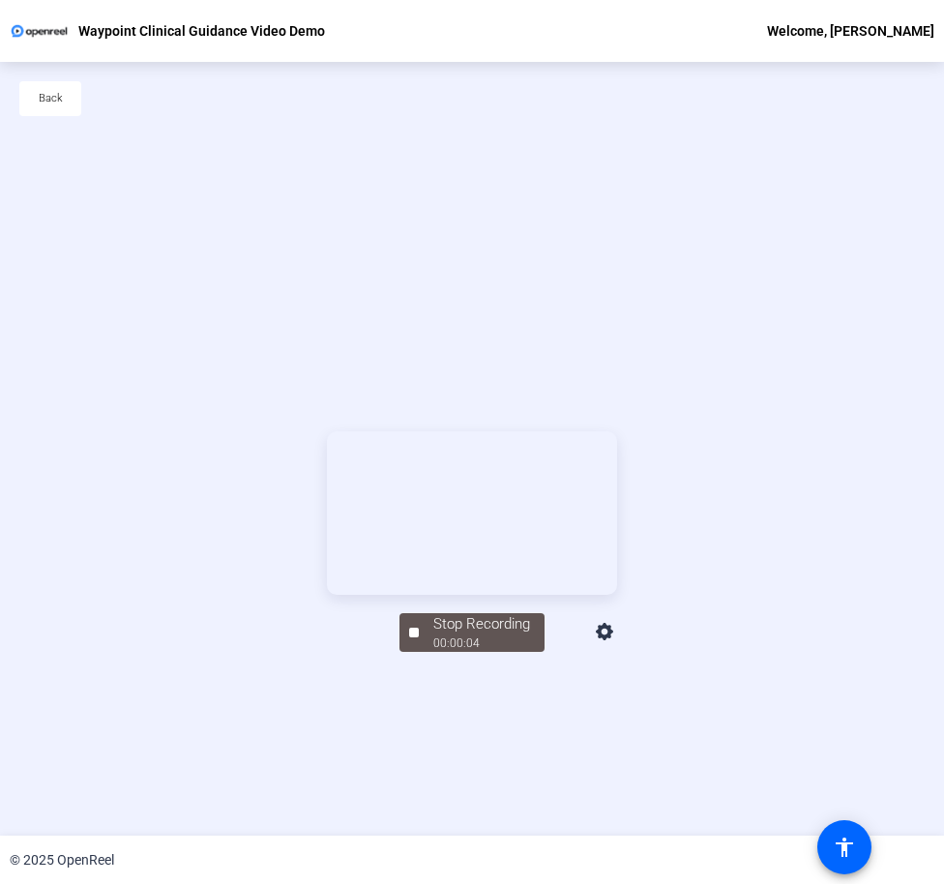
drag, startPoint x: 776, startPoint y: 663, endPoint x: 754, endPoint y: 681, distance: 28.9
click at [617, 595] on video at bounding box center [472, 514] width 290 height 164
click at [392, 652] on div "Stop Recording 00:00:06 Screen" at bounding box center [472, 631] width 290 height 43
click at [423, 653] on span "Stop Recording 00:00:07" at bounding box center [482, 634] width 126 height 40
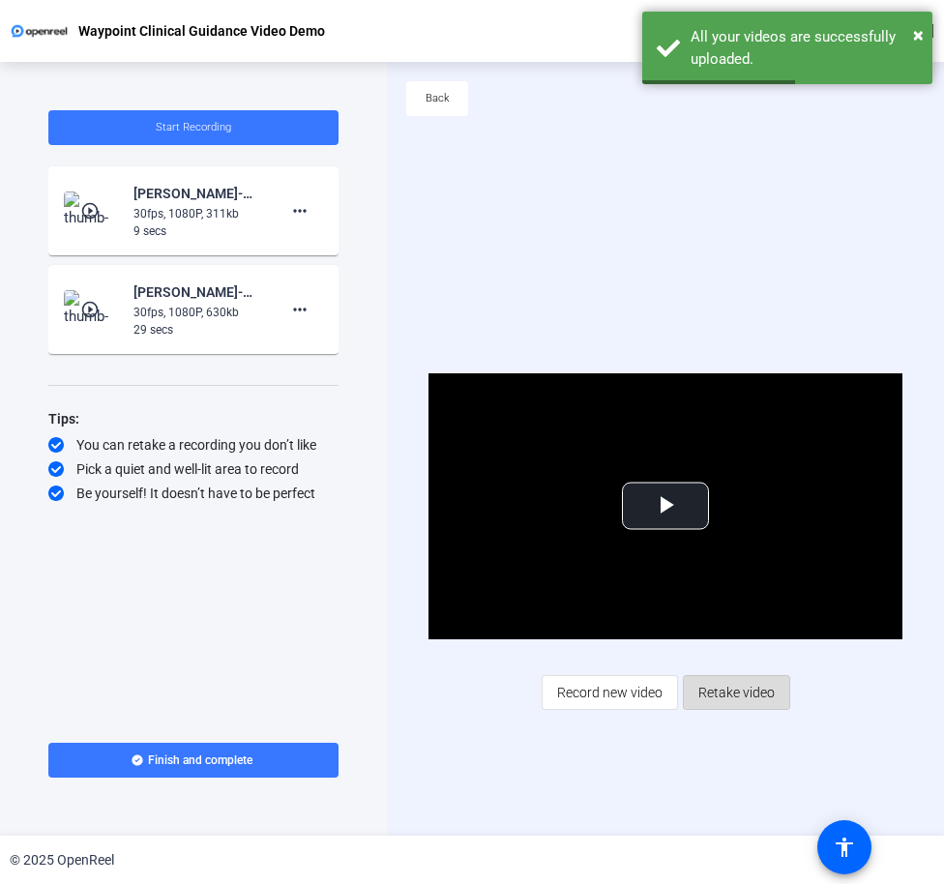
click at [756, 704] on span "Retake video" at bounding box center [737, 692] width 76 height 37
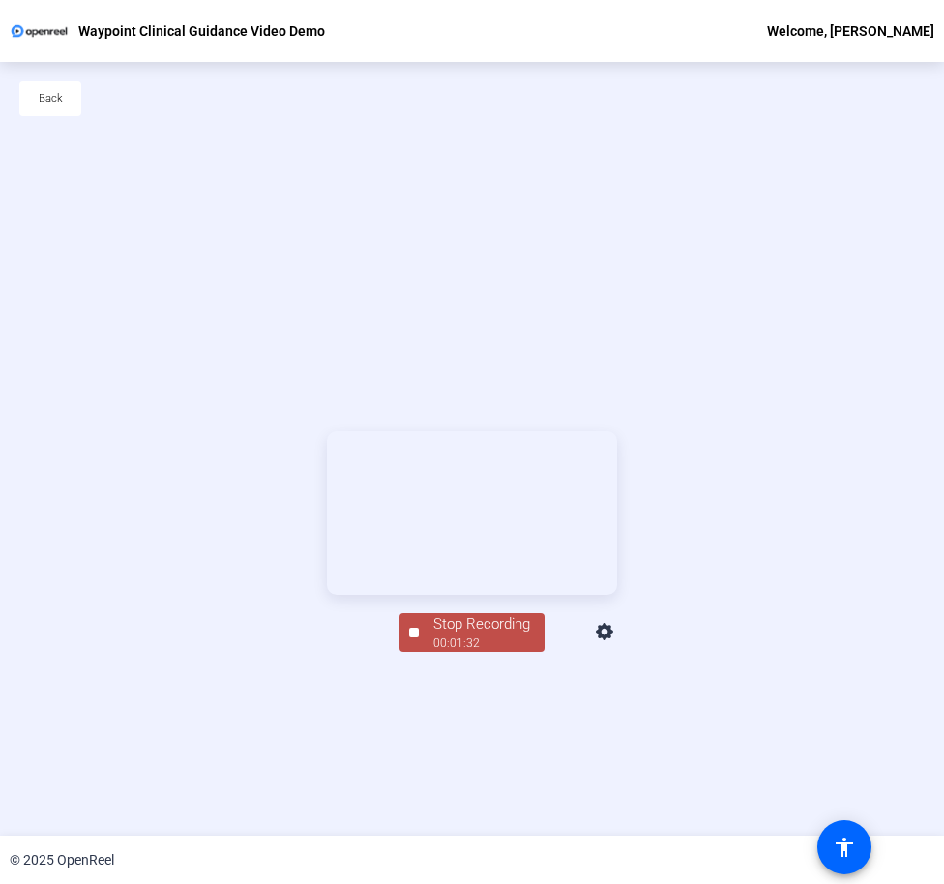
click at [451, 636] on div "Stop Recording" at bounding box center [482, 625] width 97 height 22
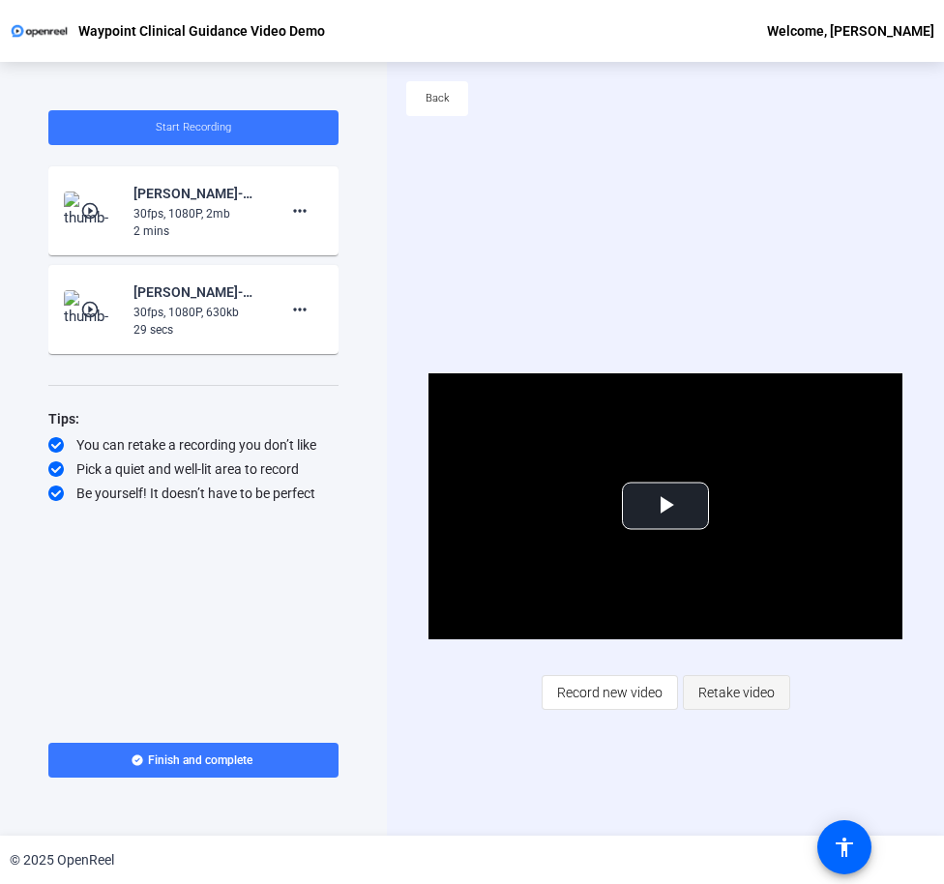
click at [731, 694] on span "Retake video" at bounding box center [737, 692] width 76 height 37
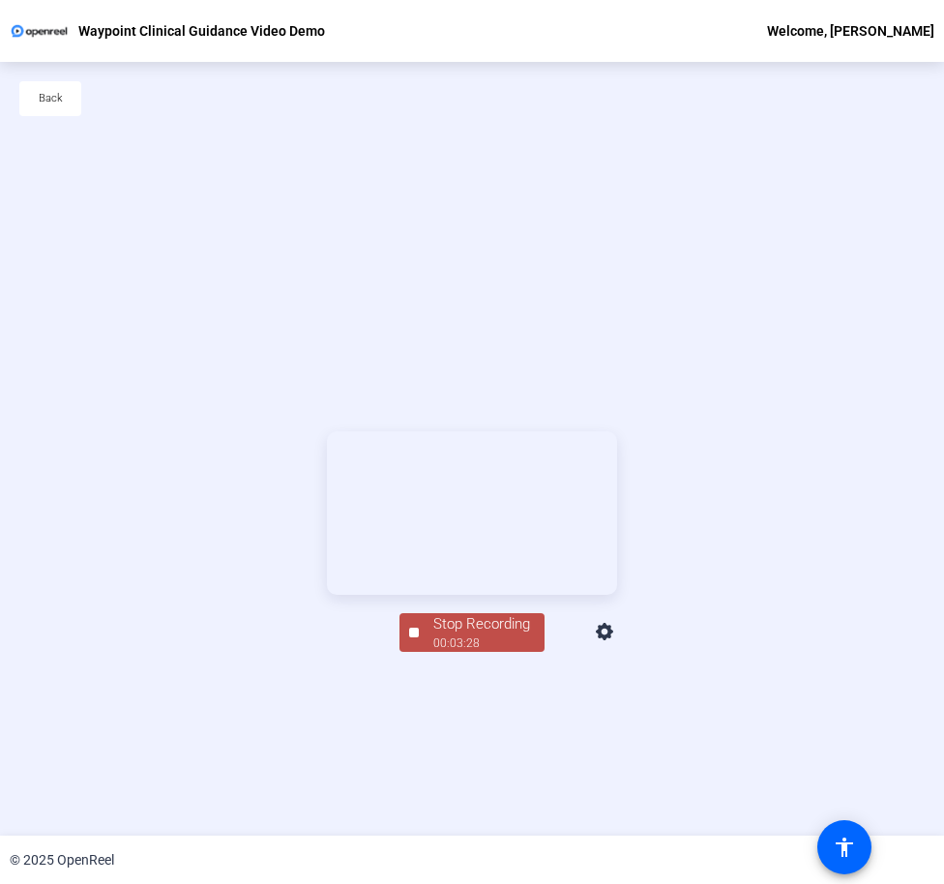
click at [476, 636] on div "Stop Recording" at bounding box center [482, 625] width 97 height 22
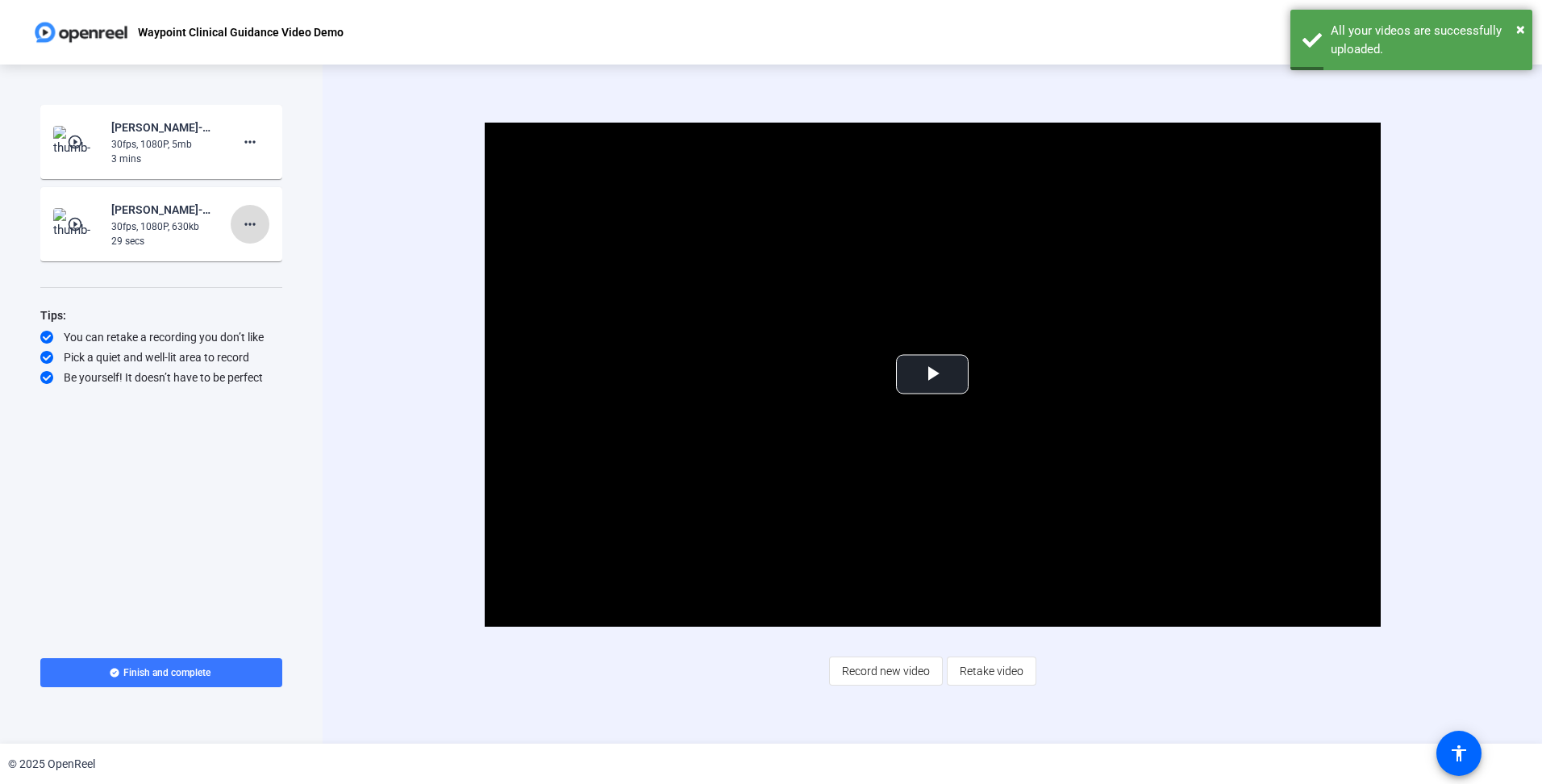
click at [249, 227] on mat-icon "more_horiz" at bounding box center [249, 223] width 19 height 19
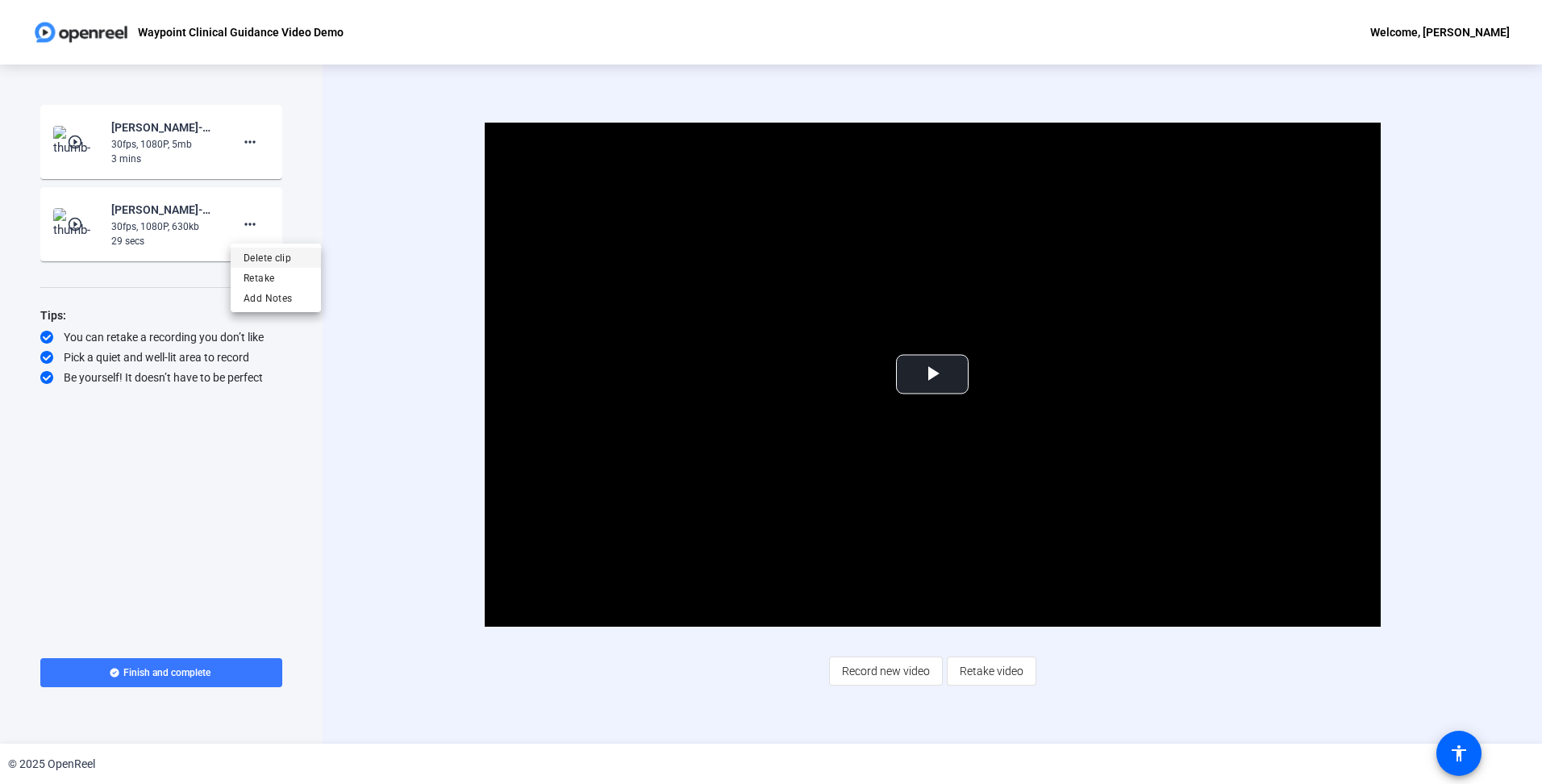
click at [260, 258] on span "Delete clip" at bounding box center [275, 257] width 64 height 19
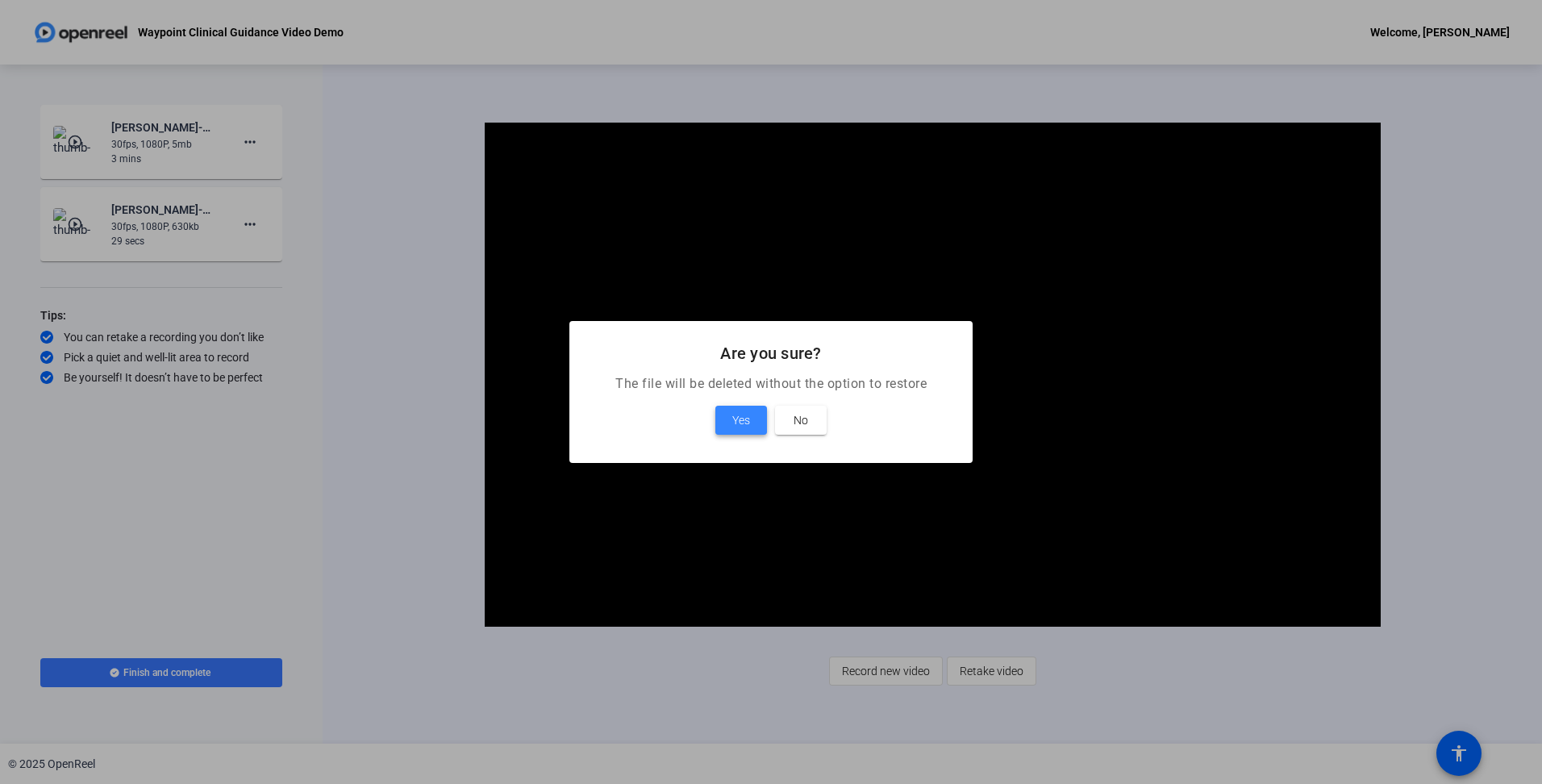
click at [746, 420] on span "Yes" at bounding box center [741, 420] width 18 height 19
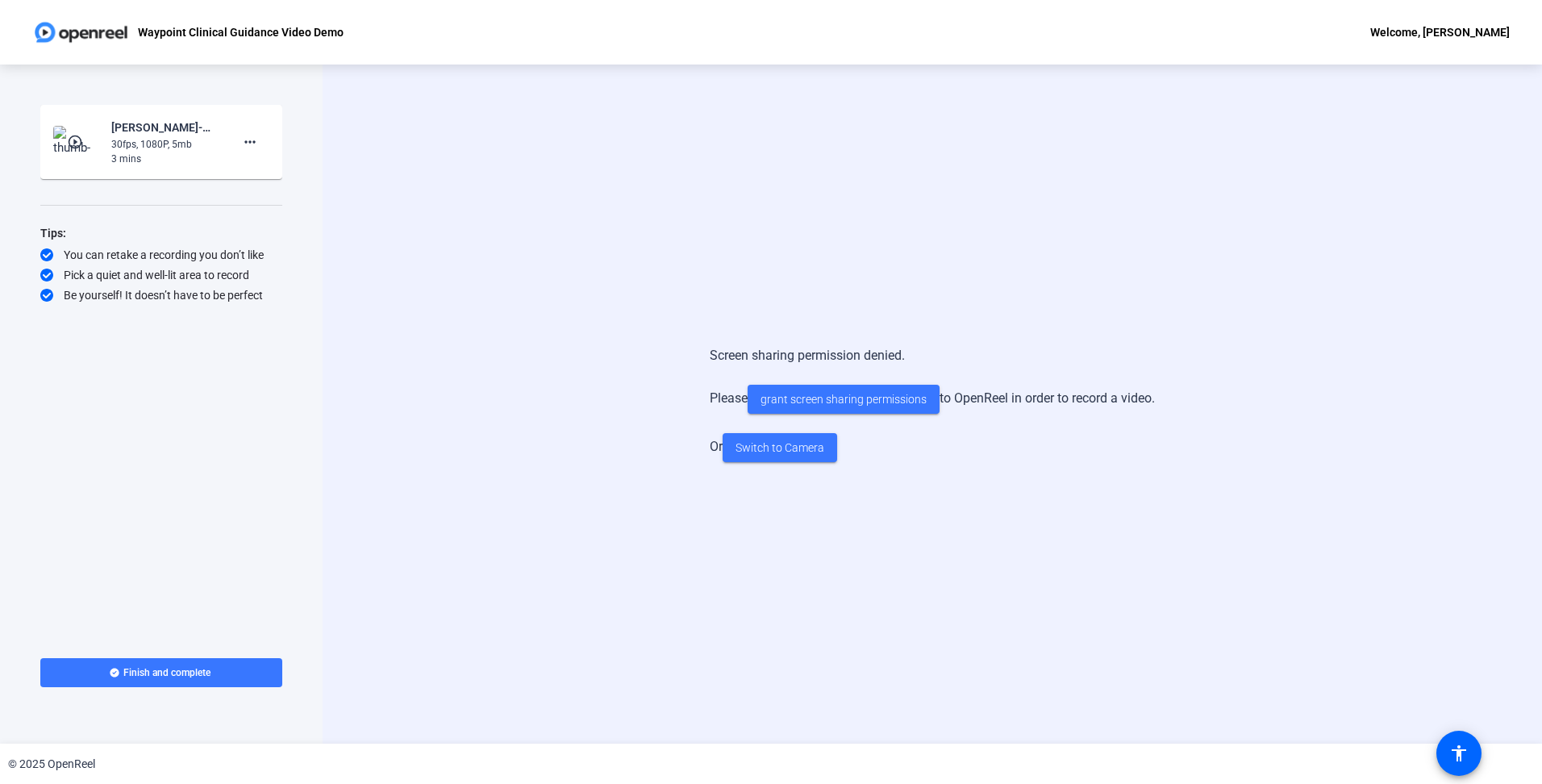
click at [136, 147] on div "30fps, 1080P, 5mb" at bounding box center [166, 144] width 108 height 14
click at [73, 137] on mat-icon "play_circle_outline" at bounding box center [76, 142] width 19 height 16
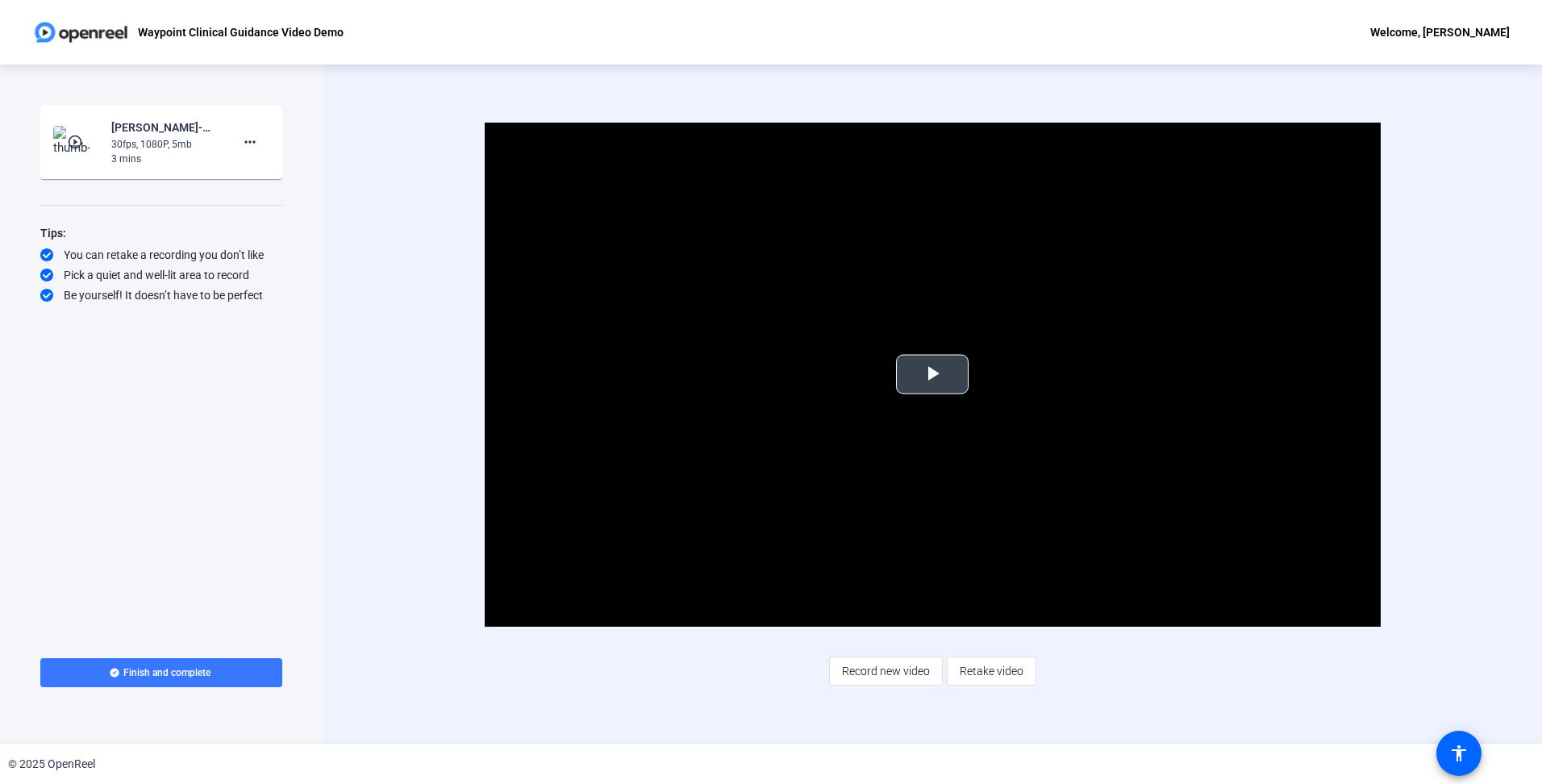
click at [933, 374] on span "Video Player" at bounding box center [933, 374] width 0 height 0
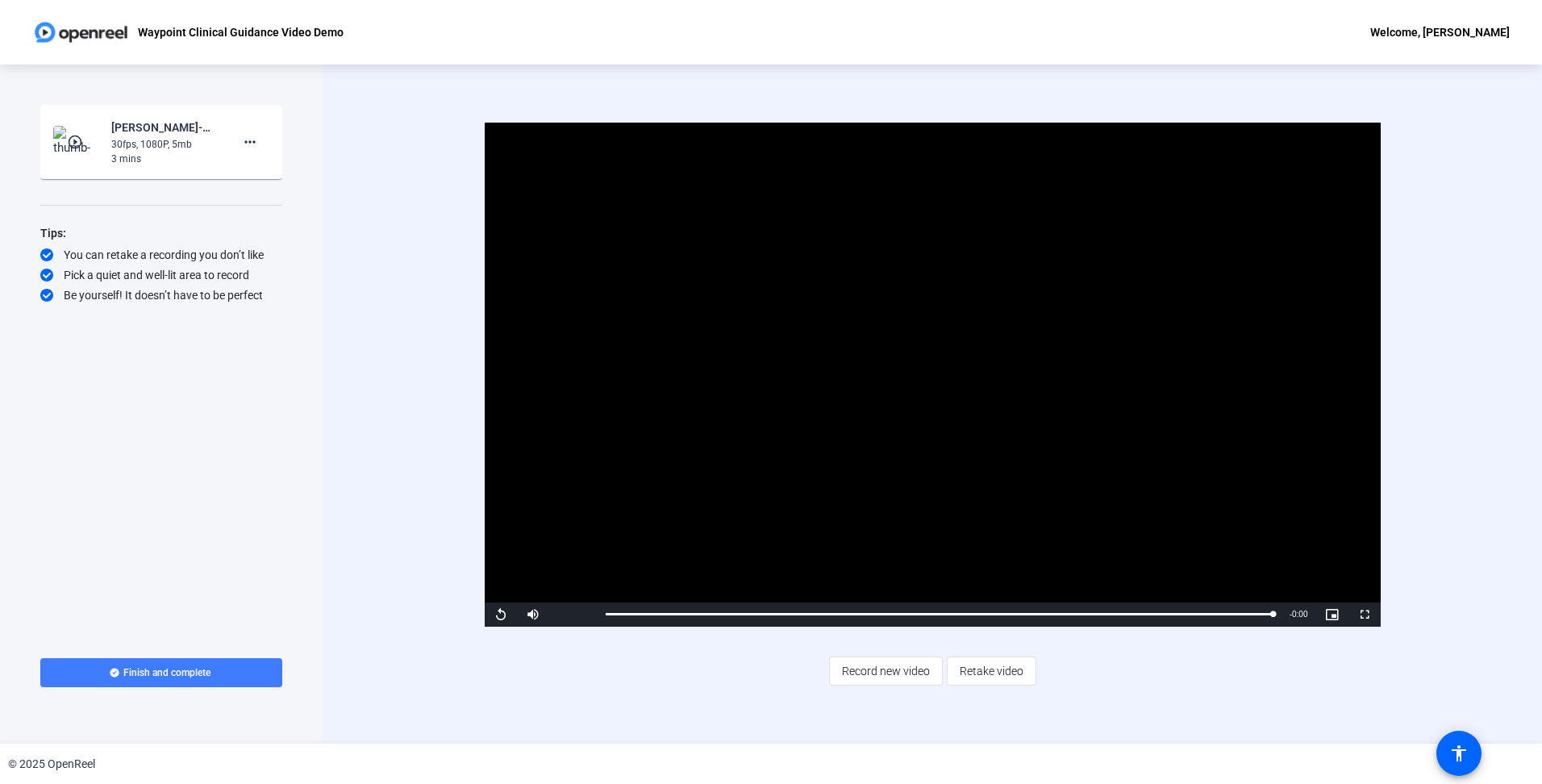
click at [151, 669] on span "Finish and complete" at bounding box center [167, 672] width 88 height 12
